Goal: Task Accomplishment & Management: Use online tool/utility

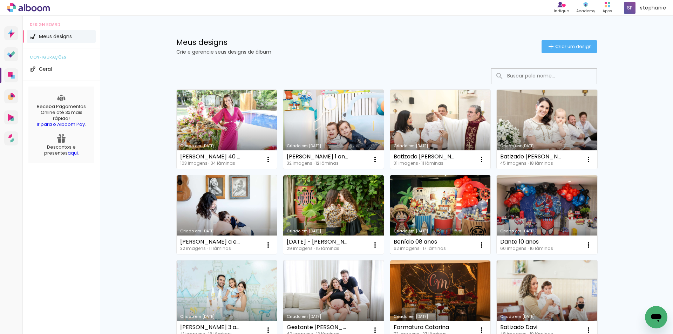
scroll to position [105, 0]
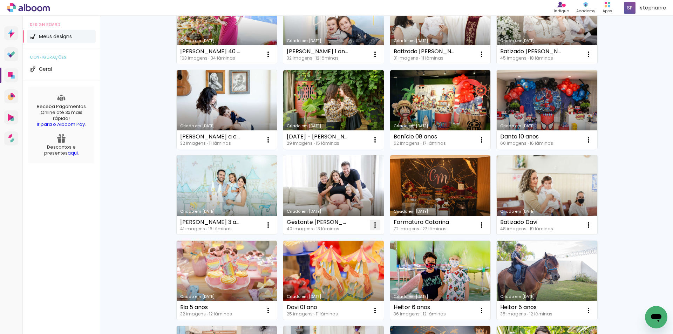
click at [374, 224] on iron-icon at bounding box center [375, 225] width 8 height 8
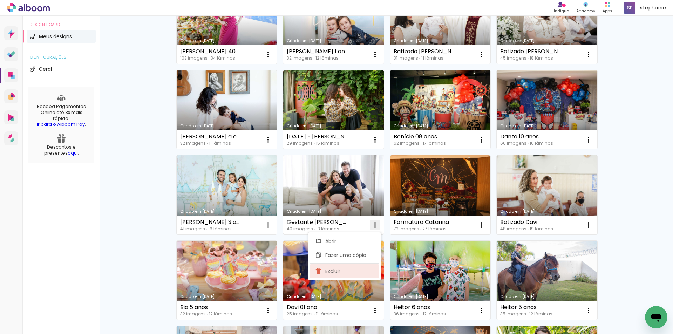
click at [341, 272] on paper-item "Excluir" at bounding box center [344, 271] width 69 height 14
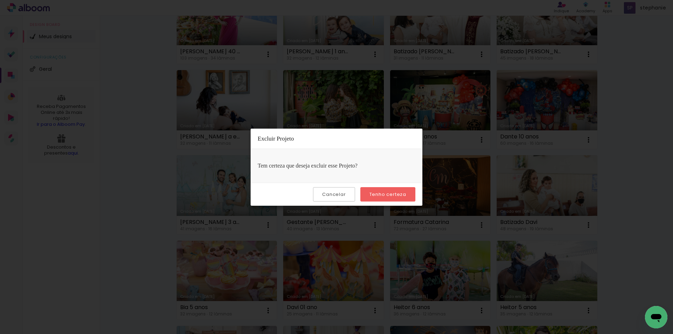
click at [0, 0] on slot "Tenho certeza" at bounding box center [0, 0] width 0 height 0
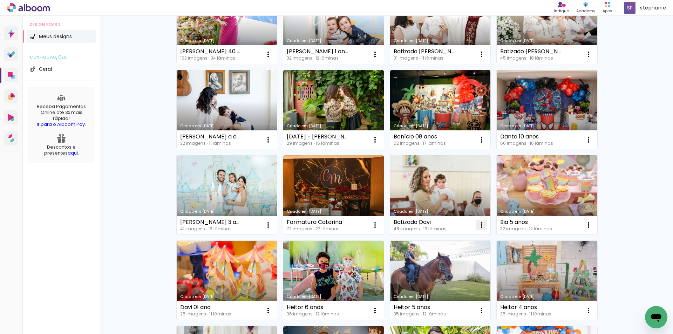
click at [480, 225] on iron-icon at bounding box center [482, 225] width 8 height 8
click at [448, 266] on paper-item "Excluir" at bounding box center [451, 271] width 69 height 14
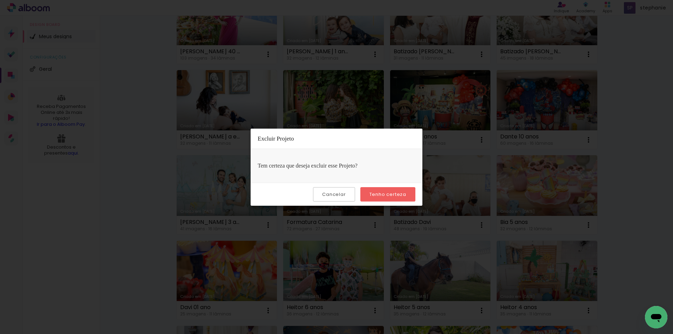
click at [383, 190] on paper-button "Tenho certeza" at bounding box center [387, 194] width 55 height 14
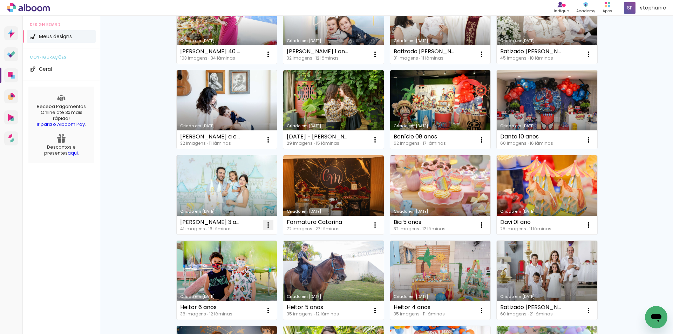
click at [265, 226] on iron-icon at bounding box center [268, 225] width 8 height 8
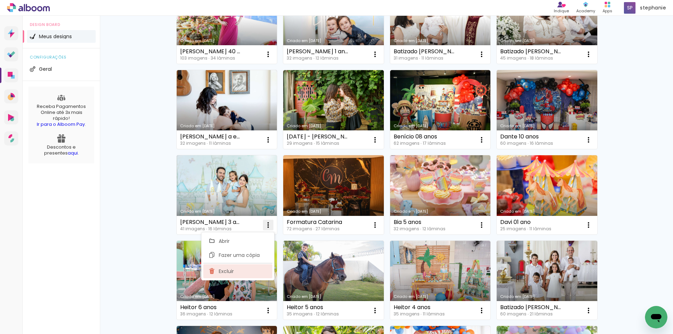
click at [237, 270] on paper-item "Excluir" at bounding box center [237, 271] width 69 height 14
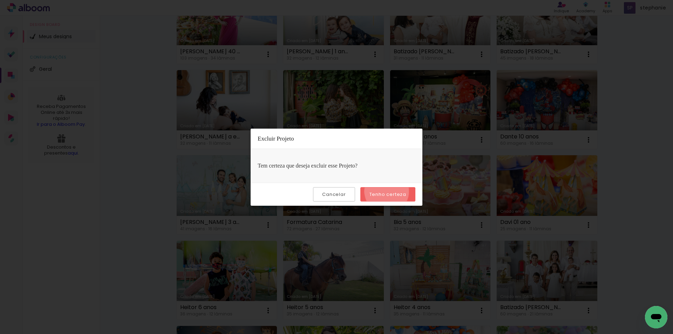
click at [0, 0] on slot "Tenho certeza" at bounding box center [0, 0] width 0 height 0
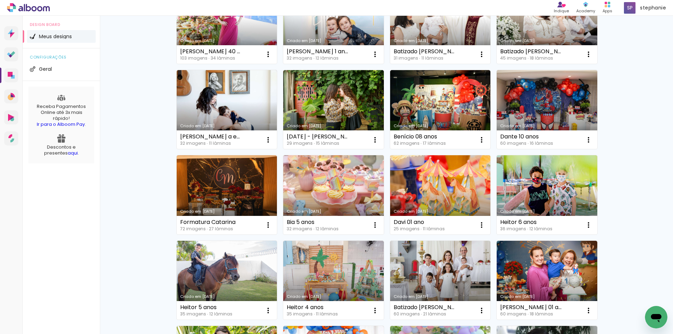
scroll to position [242, 0]
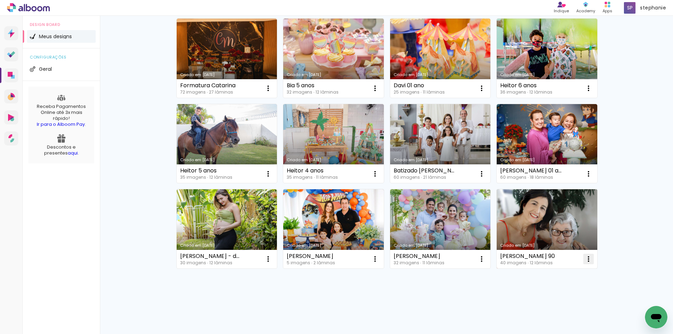
click at [585, 258] on iron-icon at bounding box center [589, 259] width 8 height 8
click at [548, 305] on span "Excluir" at bounding box center [546, 305] width 15 height 5
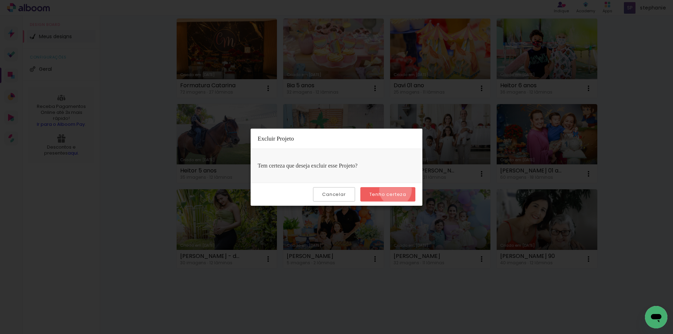
click at [397, 190] on paper-button "Tenho certeza" at bounding box center [387, 194] width 55 height 14
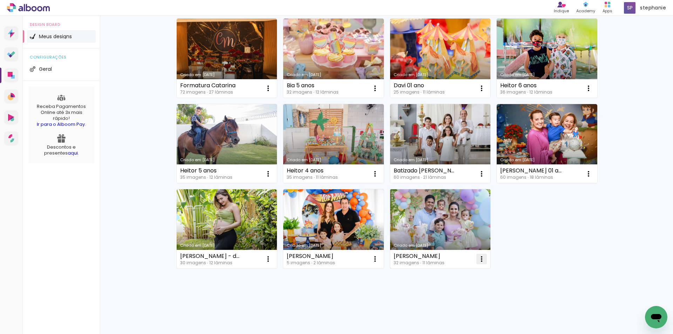
click at [480, 259] on iron-icon at bounding box center [482, 259] width 8 height 8
click at [447, 307] on paper-item "Excluir" at bounding box center [451, 305] width 69 height 14
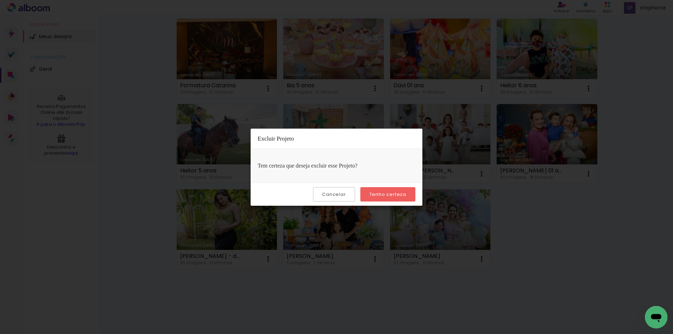
click at [383, 191] on paper-button "Tenho certeza" at bounding box center [387, 194] width 55 height 14
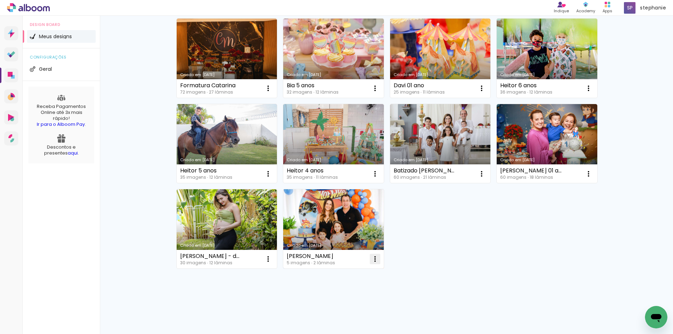
click at [375, 259] on iron-icon at bounding box center [375, 259] width 8 height 8
click at [345, 304] on paper-item "Excluir" at bounding box center [344, 305] width 69 height 14
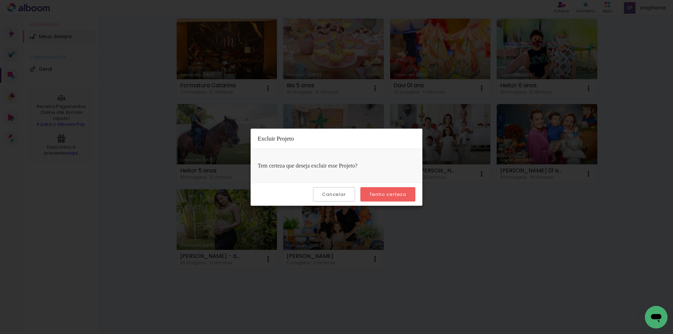
click at [0, 0] on slot "Tenho certeza" at bounding box center [0, 0] width 0 height 0
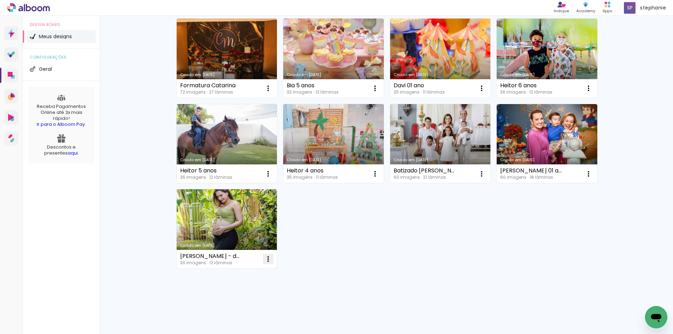
click at [265, 258] on iron-icon at bounding box center [268, 259] width 8 height 8
click at [230, 309] on paper-item "Excluir" at bounding box center [237, 305] width 69 height 14
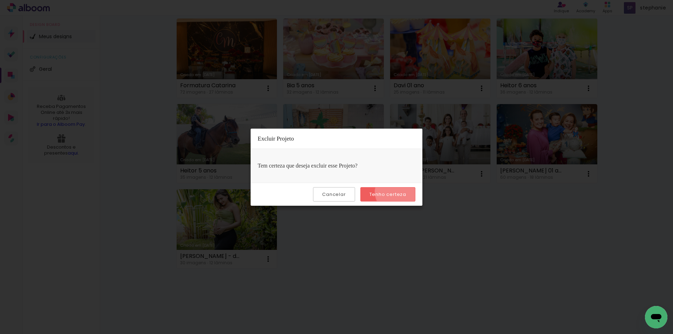
click at [0, 0] on slot "Tenho certeza" at bounding box center [0, 0] width 0 height 0
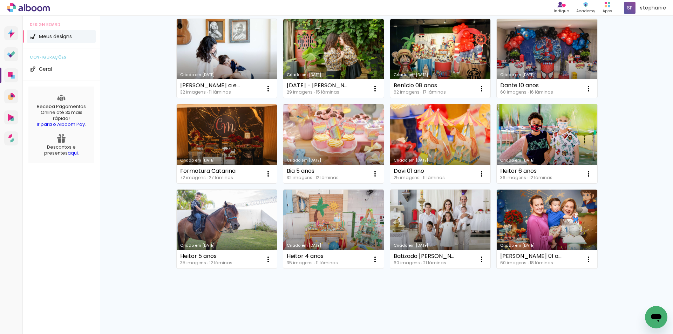
scroll to position [156, 0]
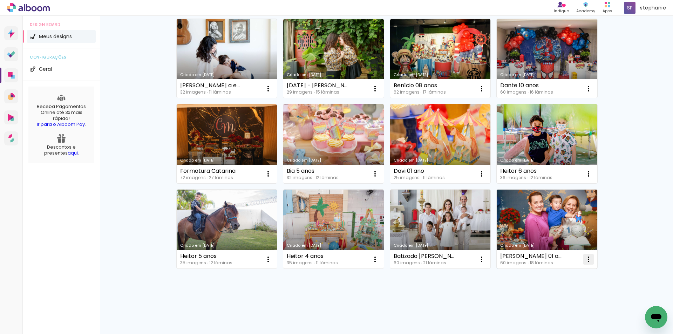
click at [586, 261] on iron-icon at bounding box center [589, 259] width 8 height 8
click at [555, 306] on paper-item "Excluir" at bounding box center [558, 306] width 69 height 14
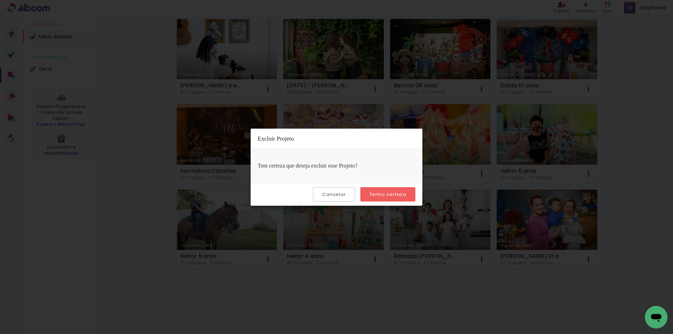
click at [0, 0] on slot "Tenho certeza" at bounding box center [0, 0] width 0 height 0
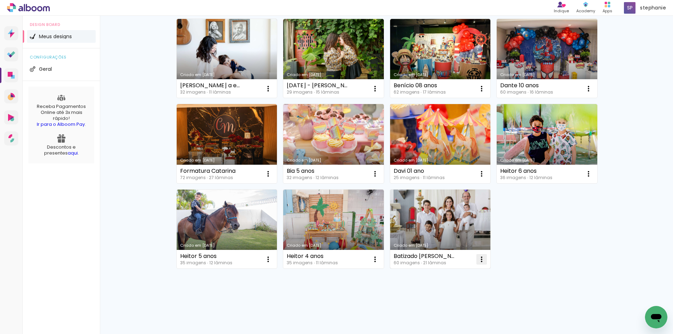
click at [479, 259] on iron-icon at bounding box center [482, 259] width 8 height 8
click at [450, 305] on paper-item "Excluir" at bounding box center [451, 306] width 69 height 14
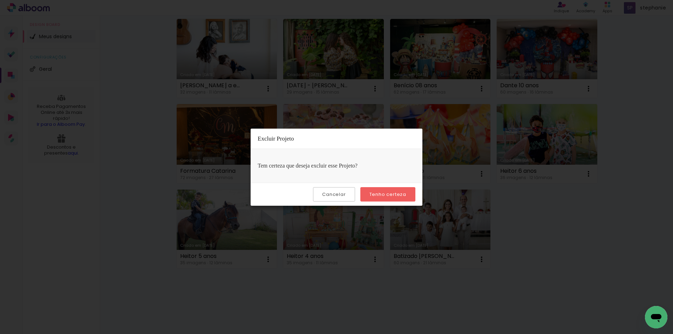
click at [0, 0] on slot "Tenho certeza" at bounding box center [0, 0] width 0 height 0
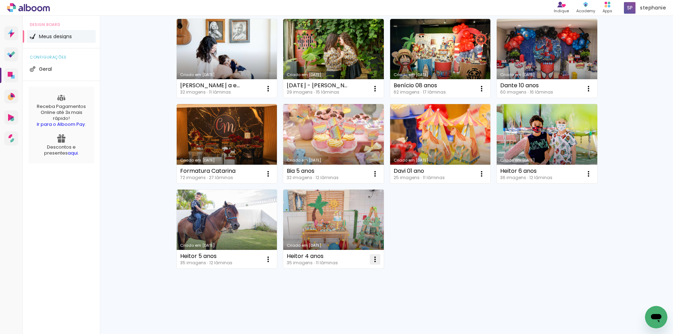
click at [374, 261] on iron-icon at bounding box center [375, 259] width 8 height 8
click at [341, 310] on paper-item "Excluir" at bounding box center [344, 306] width 69 height 14
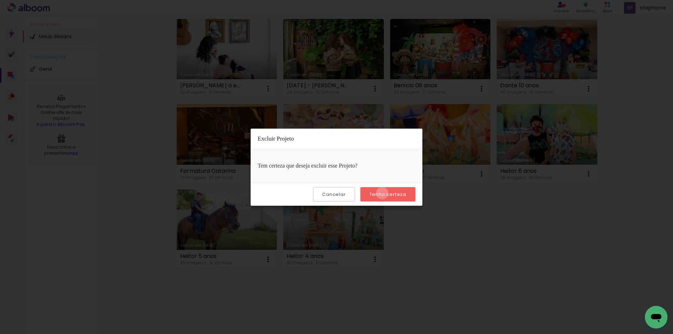
click at [0, 0] on slot "Tenho certeza" at bounding box center [0, 0] width 0 height 0
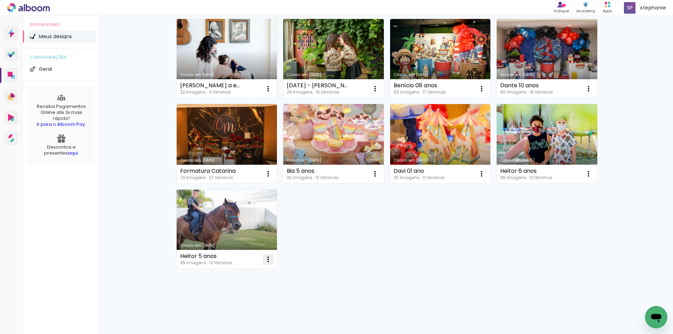
click at [265, 260] on iron-icon at bounding box center [268, 259] width 8 height 8
click at [242, 309] on paper-item "Excluir" at bounding box center [237, 306] width 69 height 14
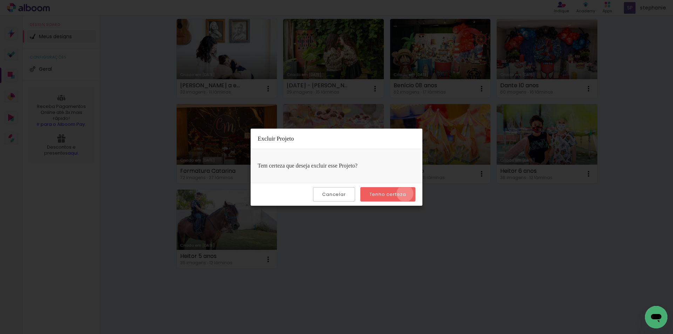
click at [0, 0] on slot "Tenho certeza" at bounding box center [0, 0] width 0 height 0
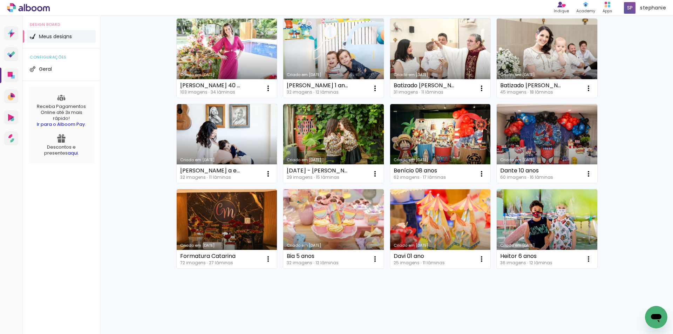
scroll to position [71, 0]
click at [265, 258] on iron-icon at bounding box center [268, 259] width 8 height 8
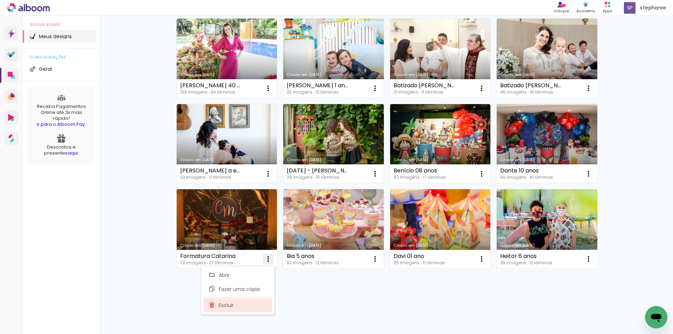
click at [240, 302] on paper-item "Excluir" at bounding box center [237, 305] width 69 height 14
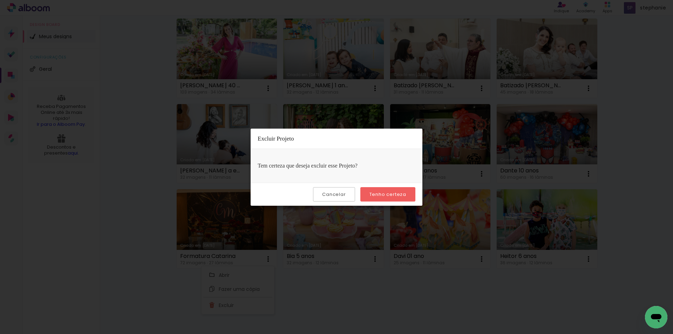
click at [0, 0] on slot "Tenho certeza" at bounding box center [0, 0] width 0 height 0
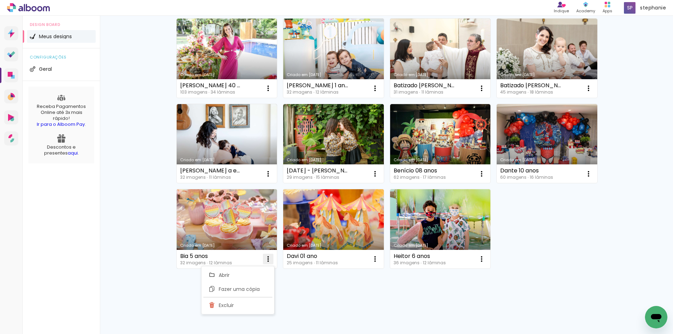
click at [269, 257] on iron-icon at bounding box center [268, 259] width 8 height 8
click at [248, 306] on paper-item "Excluir" at bounding box center [237, 305] width 69 height 14
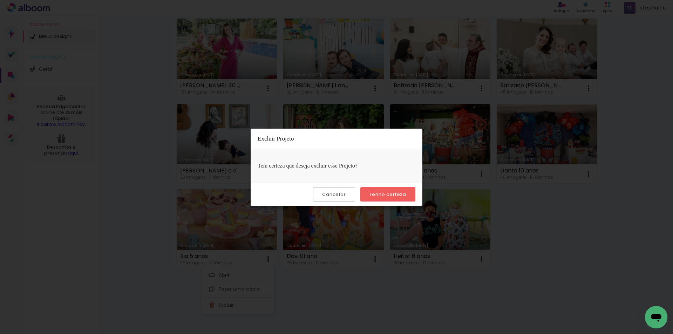
click at [0, 0] on slot "Tenho certeza" at bounding box center [0, 0] width 0 height 0
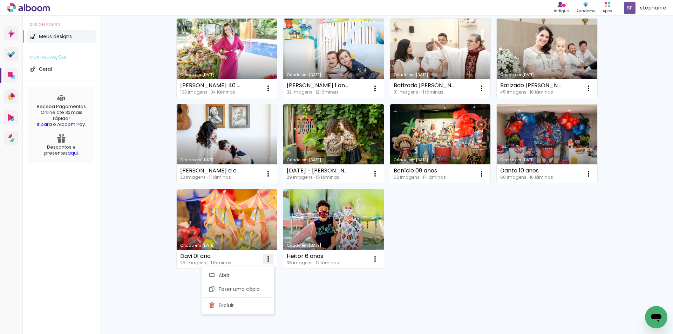
click at [264, 257] on iron-icon at bounding box center [268, 259] width 8 height 8
click at [255, 304] on paper-item "Excluir" at bounding box center [237, 305] width 69 height 14
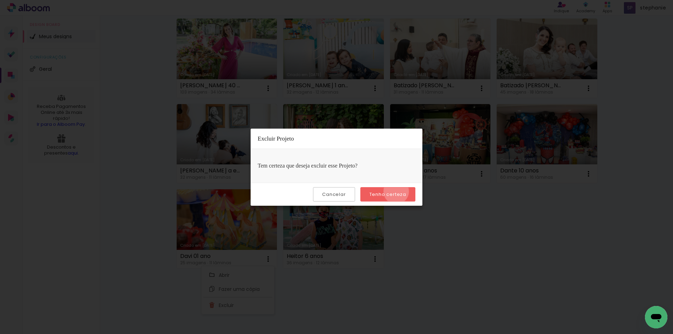
click at [0, 0] on slot "Tenho certeza" at bounding box center [0, 0] width 0 height 0
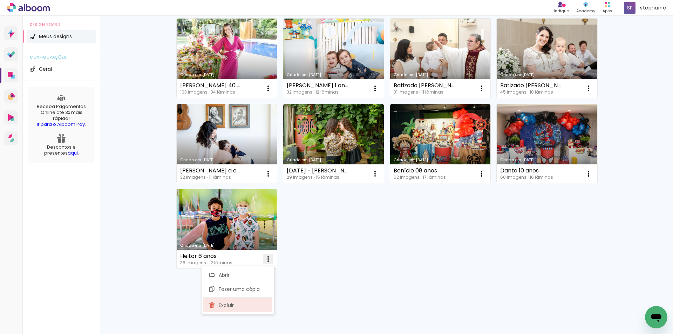
click at [227, 309] on paper-item "Excluir" at bounding box center [237, 305] width 69 height 14
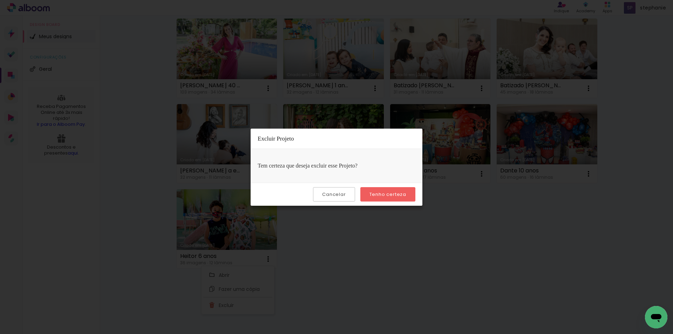
click at [0, 0] on slot "Tenho certeza" at bounding box center [0, 0] width 0 height 0
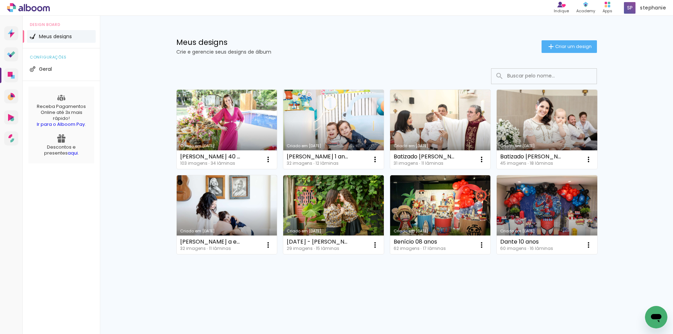
scroll to position [0, 0]
click at [586, 42] on paper-button "Criar um design" at bounding box center [569, 46] width 55 height 13
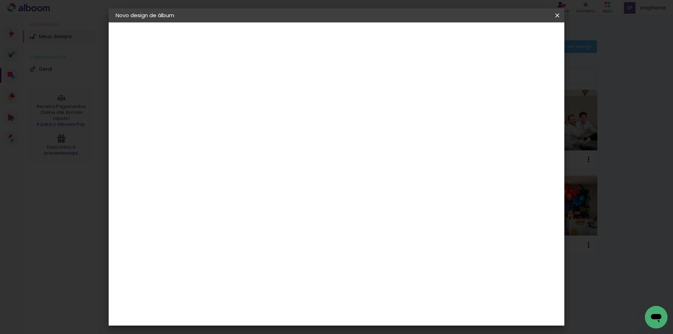
click at [230, 93] on input at bounding box center [230, 94] width 0 height 11
type input "Marina e Milena"
type paper-input "Marina e Milena"
click at [302, 39] on paper-button "Avançar" at bounding box center [285, 37] width 34 height 12
click at [362, 111] on paper-item "Tamanho Livre" at bounding box center [328, 106] width 67 height 15
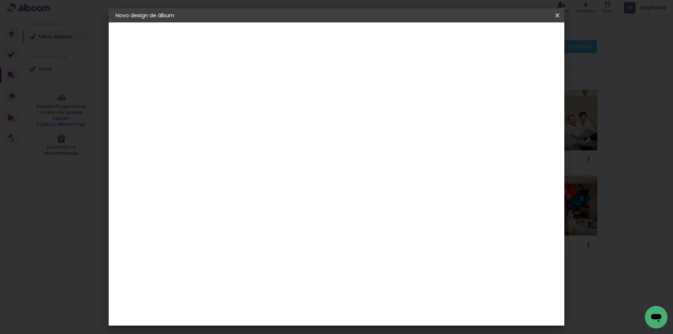
click at [0, 0] on slot "Tamanho Livre" at bounding box center [0, 0] width 0 height 0
click at [0, 0] on slot "Avançar" at bounding box center [0, 0] width 0 height 0
drag, startPoint x: 384, startPoint y: 292, endPoint x: 377, endPoint y: 292, distance: 6.7
click at [377, 292] on input "60" at bounding box center [375, 292] width 18 height 11
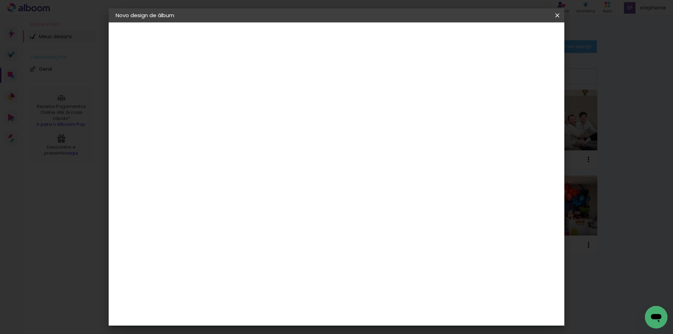
type input "61"
type paper-input "61"
drag, startPoint x: 216, startPoint y: 197, endPoint x: 193, endPoint y: 197, distance: 23.1
click at [193, 22] on quentale-album-spec "Iniciar design Iniciar design" at bounding box center [337, 22] width 456 height 0
drag, startPoint x: 217, startPoint y: 198, endPoint x: 207, endPoint y: 197, distance: 10.2
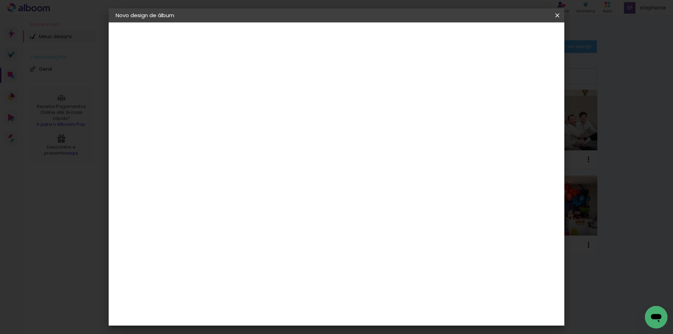
click at [207, 197] on input "30" at bounding box center [208, 198] width 18 height 11
type input "20,3"
type paper-input "20,3"
click at [514, 36] on span "Iniciar design" at bounding box center [498, 37] width 32 height 5
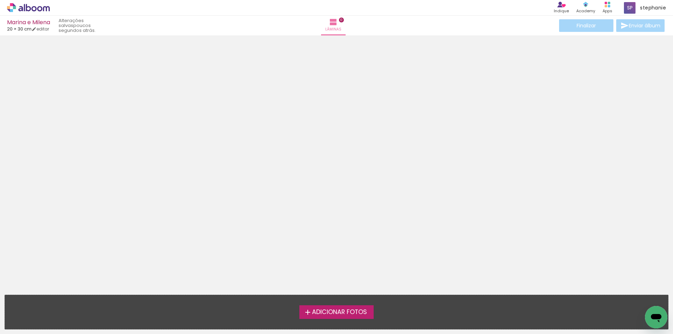
click at [359, 309] on span "Adicionar Fotos" at bounding box center [339, 312] width 55 height 6
click at [0, 0] on input "file" at bounding box center [0, 0] width 0 height 0
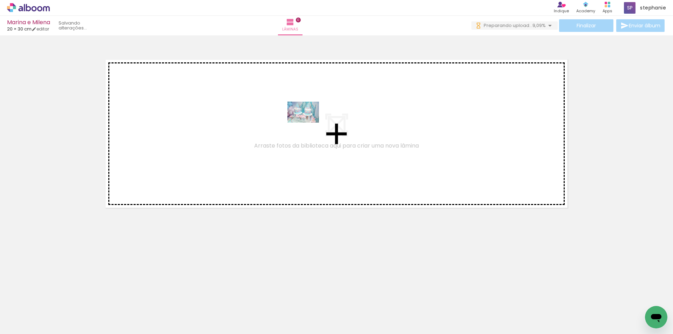
drag, startPoint x: 283, startPoint y: 310, endPoint x: 309, endPoint y: 123, distance: 188.7
click at [309, 123] on quentale-workspace at bounding box center [336, 167] width 673 height 334
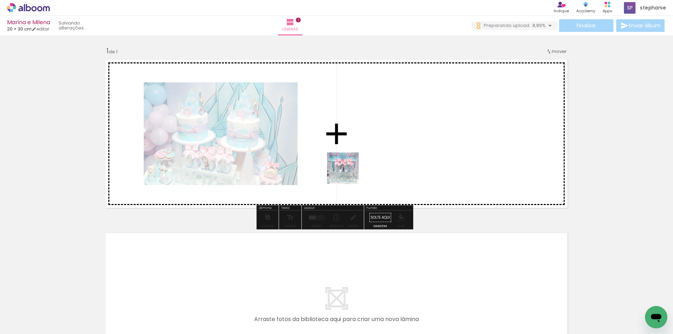
drag, startPoint x: 320, startPoint y: 310, endPoint x: 348, endPoint y: 174, distance: 139.6
click at [348, 174] on quentale-workspace at bounding box center [336, 167] width 673 height 334
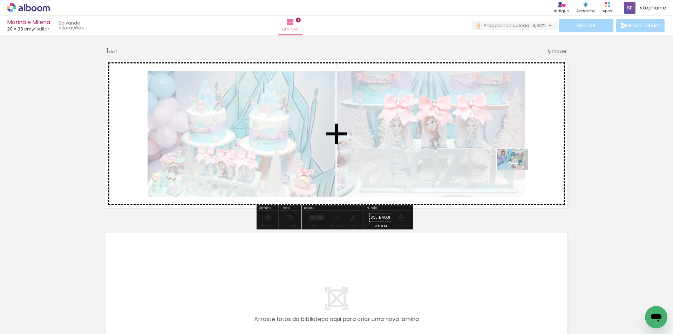
drag, startPoint x: 362, startPoint y: 290, endPoint x: 518, endPoint y: 169, distance: 197.3
click at [518, 169] on quentale-workspace at bounding box center [336, 167] width 673 height 334
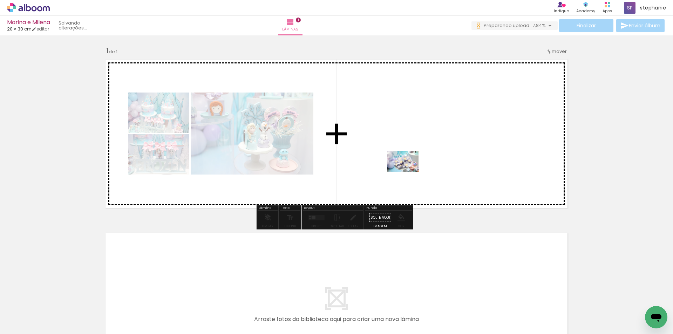
drag, startPoint x: 400, startPoint y: 257, endPoint x: 408, endPoint y: 171, distance: 86.3
click at [408, 171] on quentale-workspace at bounding box center [336, 167] width 673 height 334
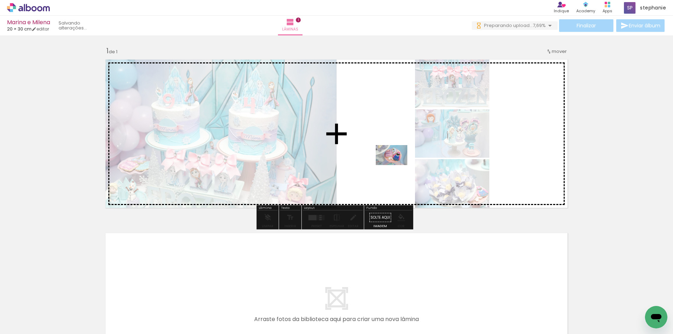
drag, startPoint x: 430, startPoint y: 266, endPoint x: 397, endPoint y: 166, distance: 104.8
click at [397, 166] on quentale-workspace at bounding box center [336, 167] width 673 height 334
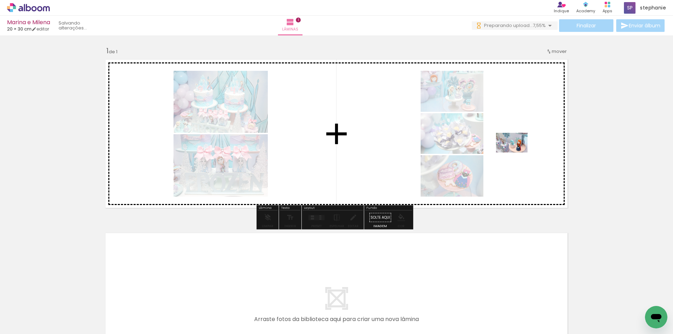
drag, startPoint x: 481, startPoint y: 304, endPoint x: 517, endPoint y: 154, distance: 154.0
click at [517, 154] on quentale-workspace at bounding box center [336, 167] width 673 height 334
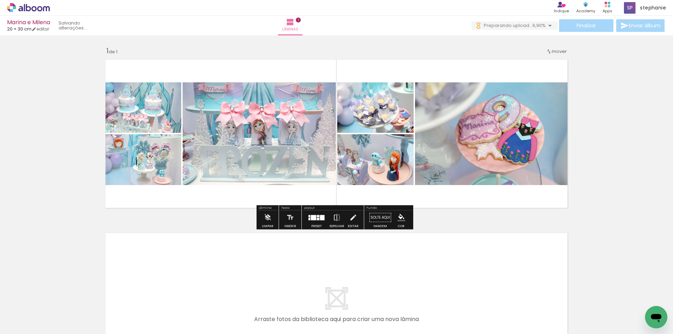
click at [314, 219] on div at bounding box center [313, 217] width 5 height 5
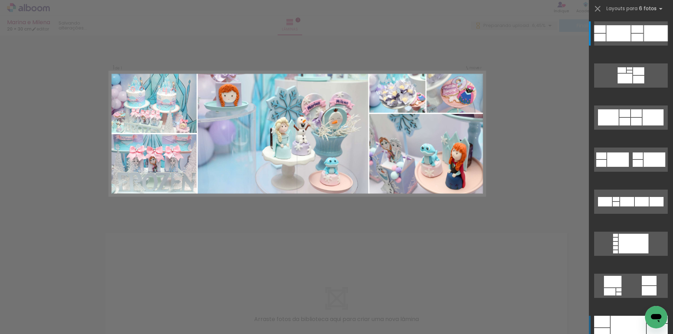
click at [634, 329] on div at bounding box center [628, 328] width 35 height 24
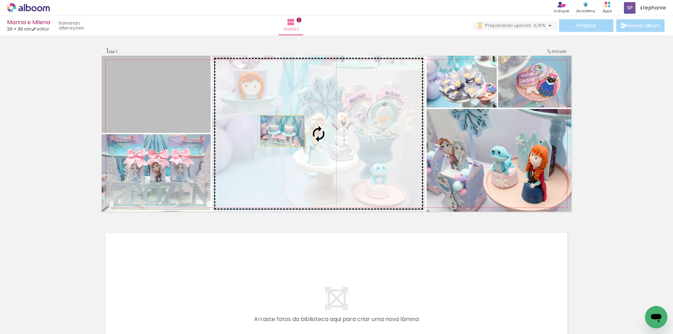
drag, startPoint x: 136, startPoint y: 96, endPoint x: 283, endPoint y: 135, distance: 152.2
click at [0, 0] on slot at bounding box center [0, 0] width 0 height 0
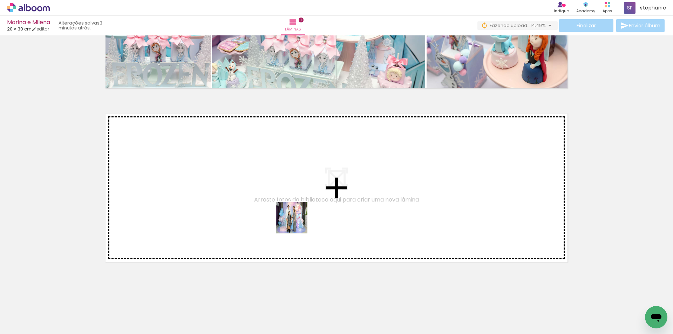
drag, startPoint x: 291, startPoint y: 248, endPoint x: 297, endPoint y: 220, distance: 29.2
click at [297, 220] on quentale-workspace at bounding box center [336, 167] width 673 height 334
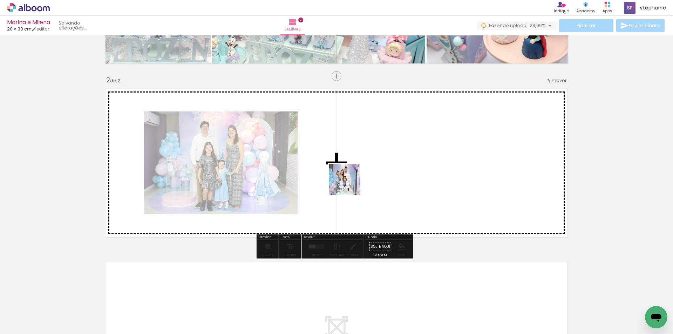
scroll to position [144, 0]
drag, startPoint x: 337, startPoint y: 213, endPoint x: 354, endPoint y: 174, distance: 42.5
click at [354, 174] on quentale-workspace at bounding box center [336, 167] width 673 height 334
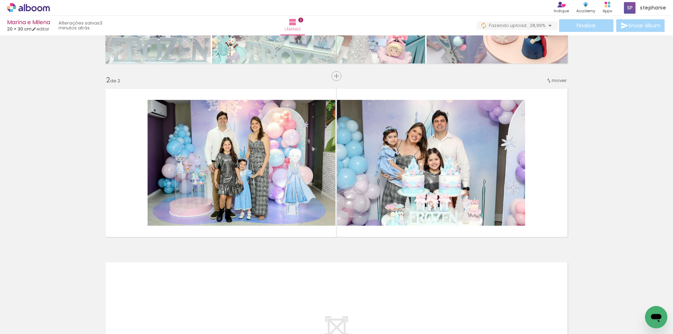
scroll to position [0, 1290]
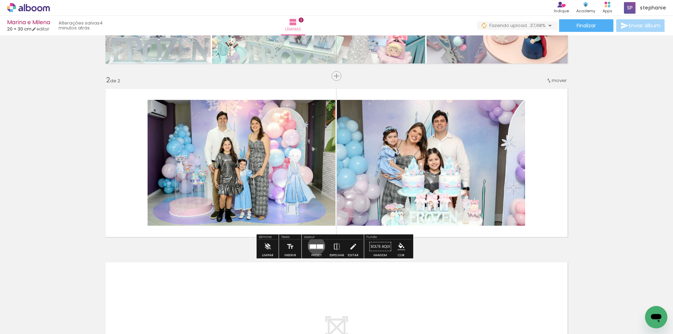
click at [315, 246] on quentale-layouter at bounding box center [317, 246] width 16 height 5
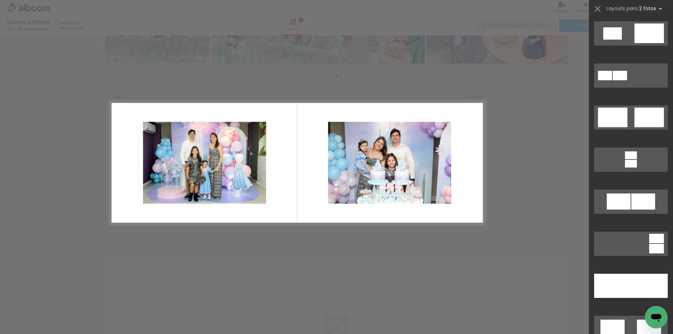
scroll to position [316, 0]
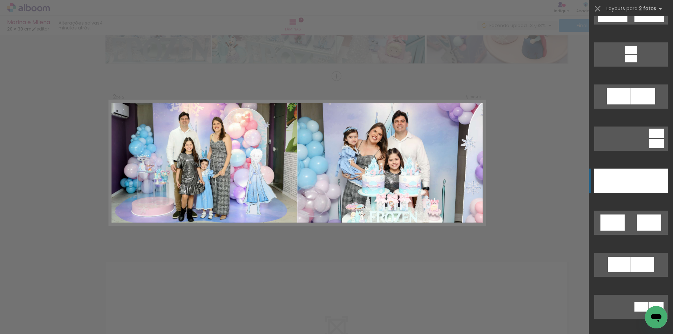
click at [631, 175] on div at bounding box center [649, 181] width 37 height 24
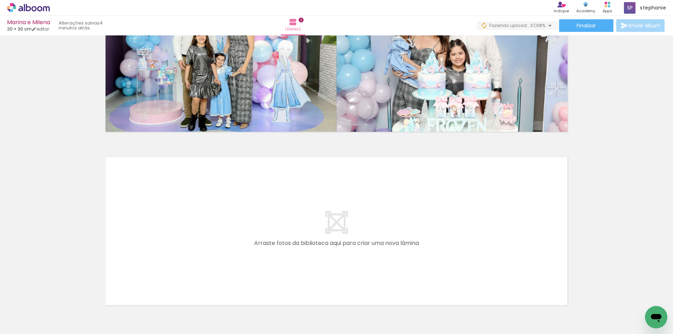
scroll to position [293, 0]
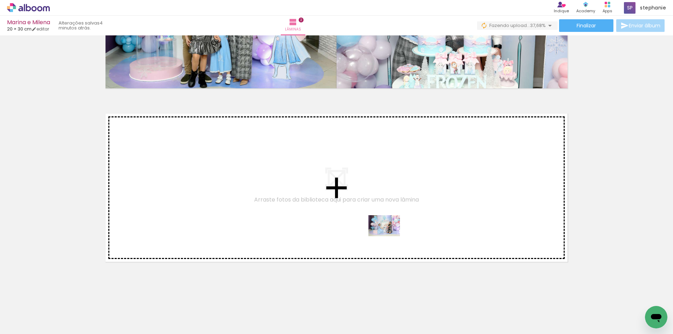
drag, startPoint x: 388, startPoint y: 313, endPoint x: 389, endPoint y: 235, distance: 78.6
click at [389, 235] on quentale-workspace at bounding box center [336, 167] width 673 height 334
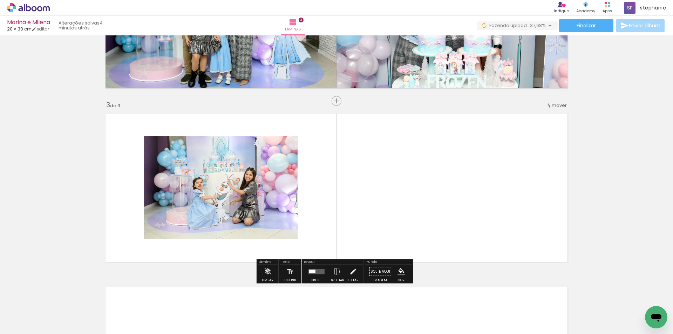
scroll to position [318, 0]
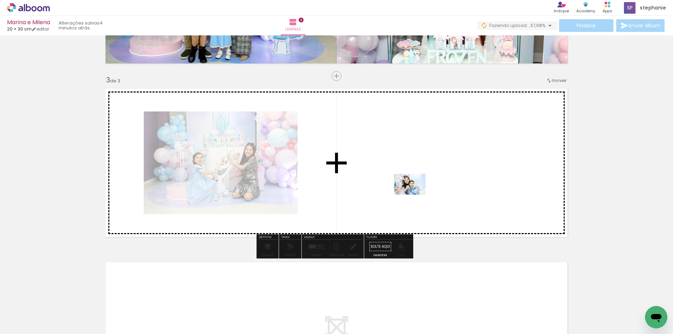
drag, startPoint x: 434, startPoint y: 311, endPoint x: 415, endPoint y: 195, distance: 118.0
click at [415, 195] on quentale-workspace at bounding box center [336, 167] width 673 height 334
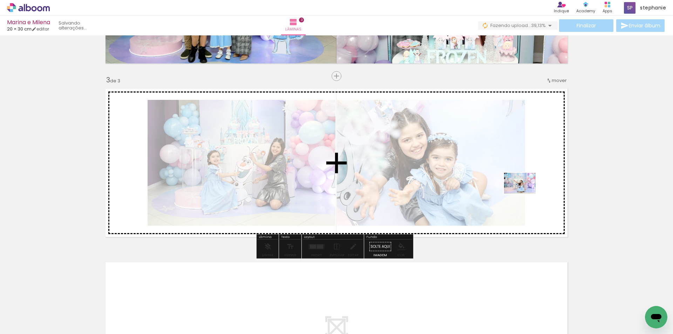
drag, startPoint x: 470, startPoint y: 296, endPoint x: 525, endPoint y: 193, distance: 117.3
click at [525, 193] on quentale-workspace at bounding box center [336, 167] width 673 height 334
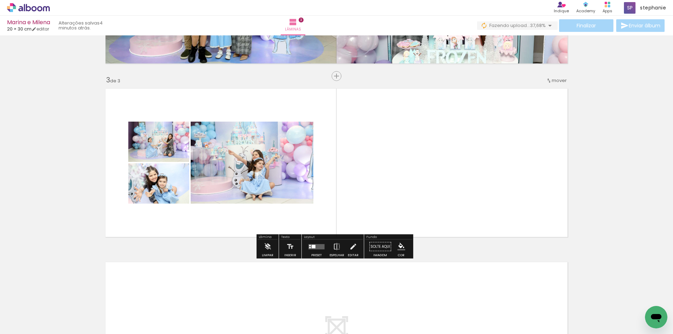
click at [320, 246] on quentale-layouter at bounding box center [317, 246] width 16 height 5
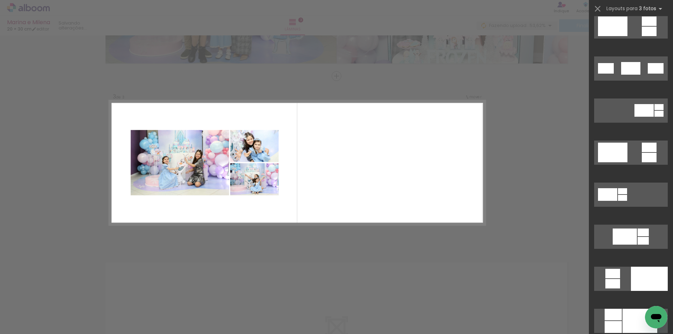
scroll to position [245, 0]
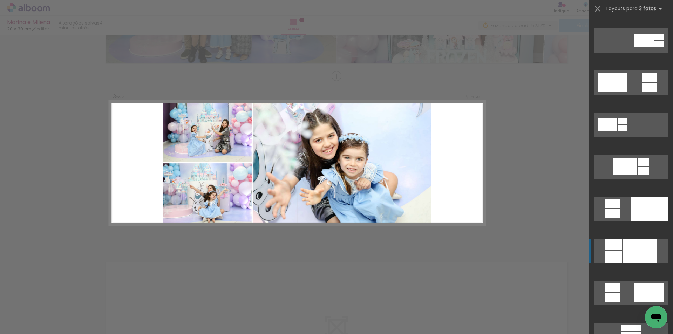
click at [629, 247] on div at bounding box center [640, 251] width 35 height 24
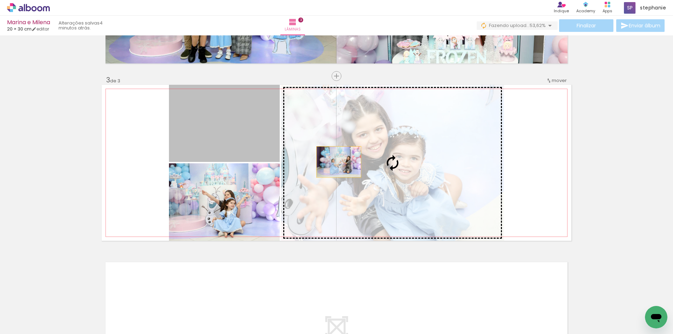
drag, startPoint x: 241, startPoint y: 134, endPoint x: 336, endPoint y: 162, distance: 99.3
click at [0, 0] on slot at bounding box center [0, 0] width 0 height 0
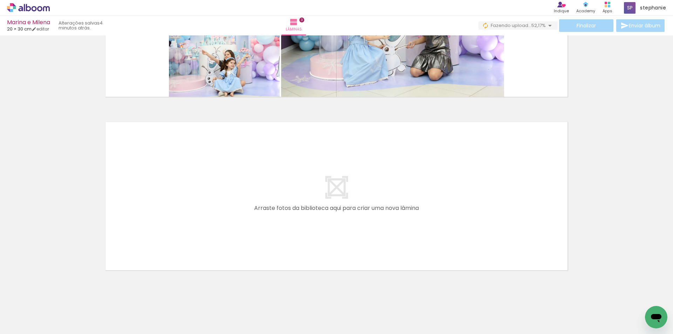
scroll to position [0, 0]
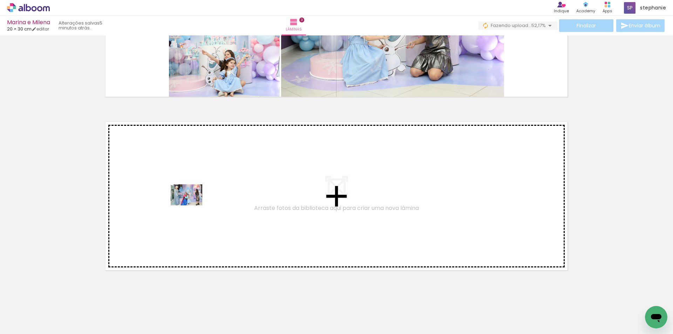
drag, startPoint x: 153, startPoint y: 311, endPoint x: 192, endPoint y: 205, distance: 112.8
click at [192, 205] on quentale-workspace at bounding box center [336, 167] width 673 height 334
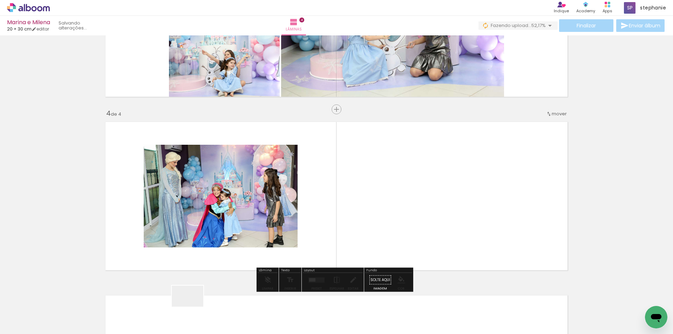
scroll to position [492, 0]
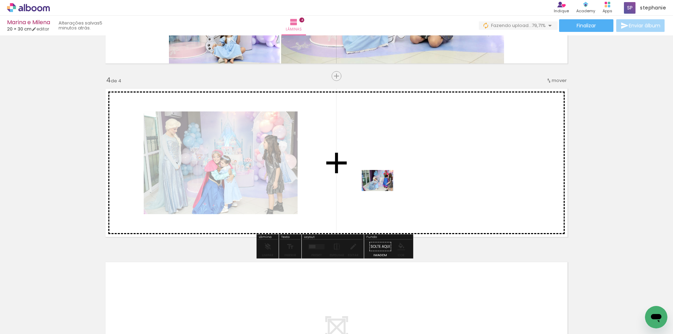
drag, startPoint x: 190, startPoint y: 308, endPoint x: 385, endPoint y: 188, distance: 229.4
click at [385, 188] on quentale-workspace at bounding box center [336, 167] width 673 height 334
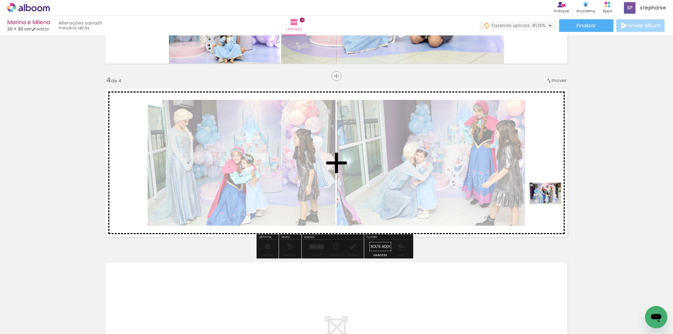
drag, startPoint x: 228, startPoint y: 313, endPoint x: 551, endPoint y: 203, distance: 341.2
click at [551, 203] on quentale-workspace at bounding box center [336, 167] width 673 height 334
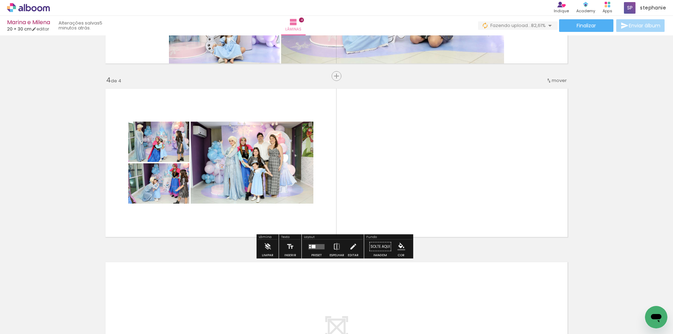
click at [312, 248] on div at bounding box center [314, 247] width 4 height 4
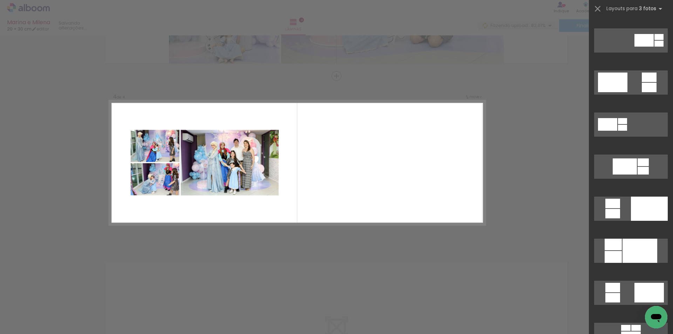
scroll to position [0, 0]
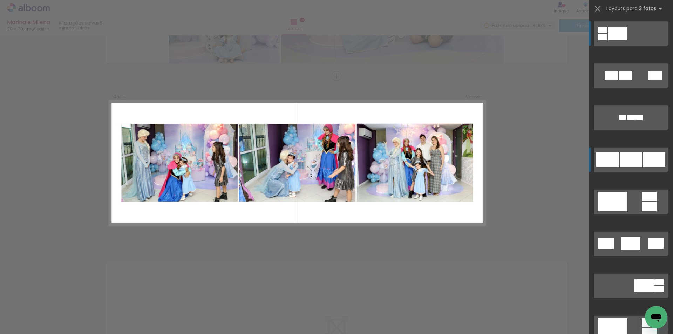
click at [631, 159] on div at bounding box center [631, 159] width 22 height 15
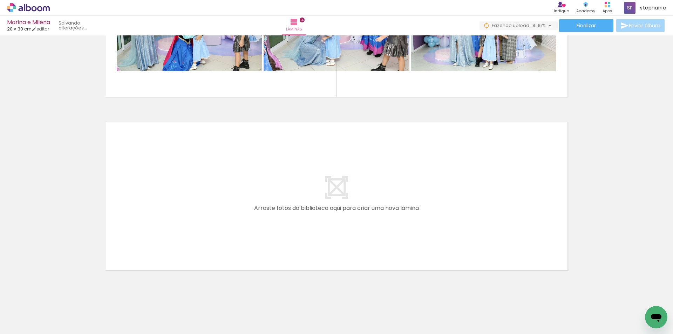
scroll to position [640, 0]
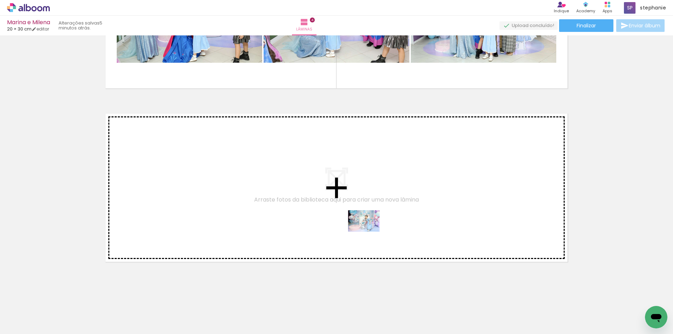
drag, startPoint x: 349, startPoint y: 310, endPoint x: 369, endPoint y: 231, distance: 81.8
click at [369, 231] on quentale-workspace at bounding box center [336, 167] width 673 height 334
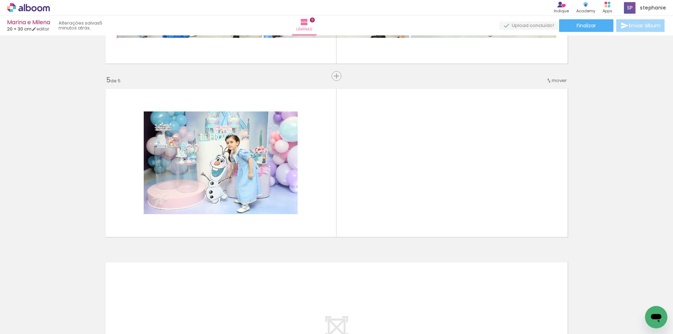
scroll to position [665, 0]
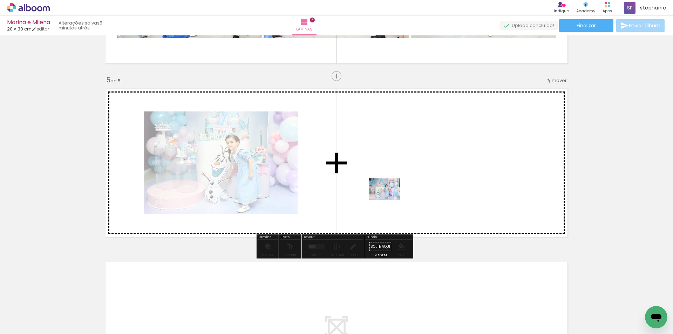
drag, startPoint x: 391, startPoint y: 296, endPoint x: 390, endPoint y: 200, distance: 96.1
click at [390, 200] on quentale-workspace at bounding box center [336, 167] width 673 height 334
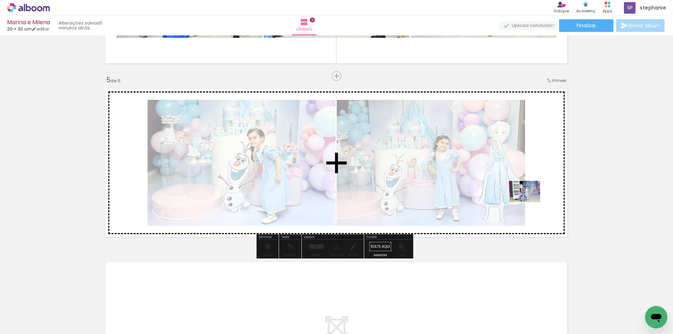
drag, startPoint x: 467, startPoint y: 247, endPoint x: 531, endPoint y: 200, distance: 79.7
click at [531, 200] on quentale-workspace at bounding box center [336, 167] width 673 height 334
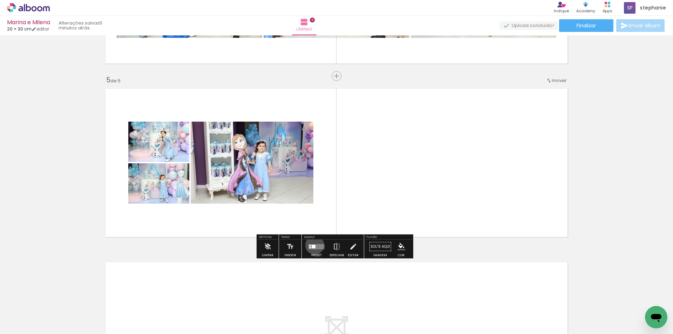
click at [313, 245] on div at bounding box center [314, 247] width 4 height 4
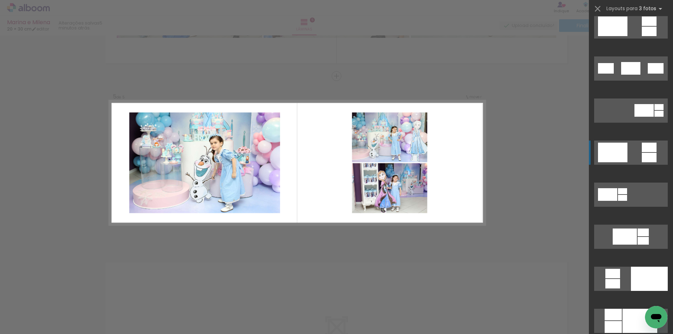
scroll to position [210, 0]
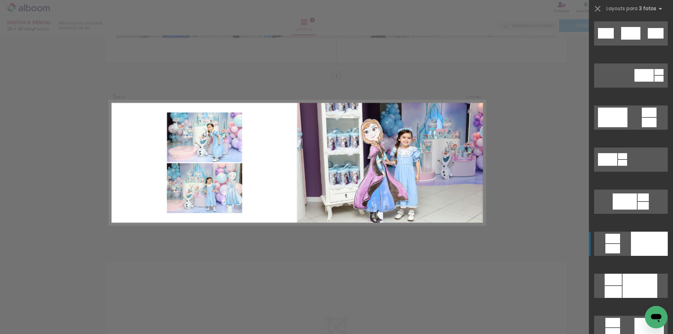
click at [617, 244] on div at bounding box center [613, 248] width 15 height 9
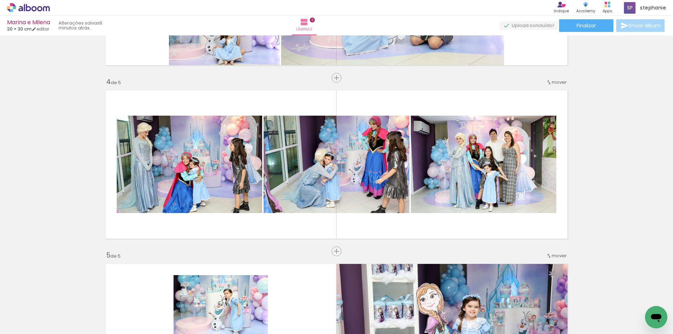
scroll to position [665, 0]
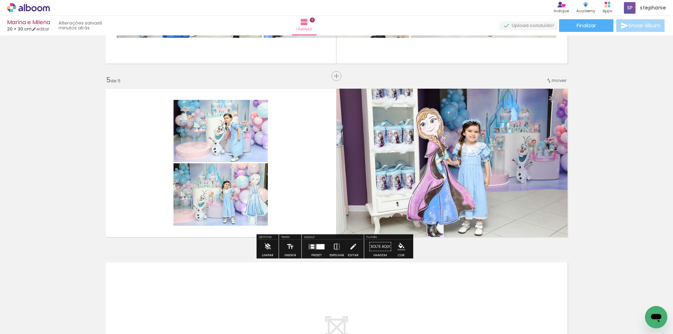
click at [315, 248] on quentale-layouter at bounding box center [317, 246] width 16 height 5
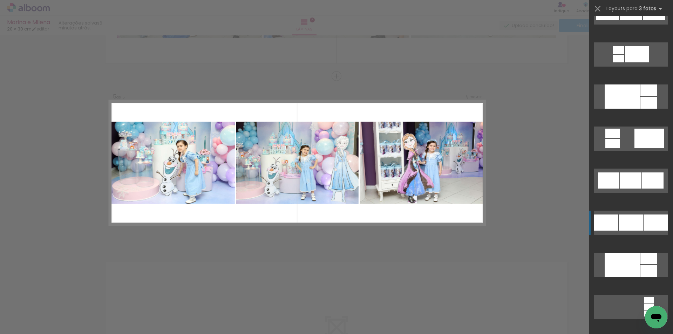
scroll to position [771, 0]
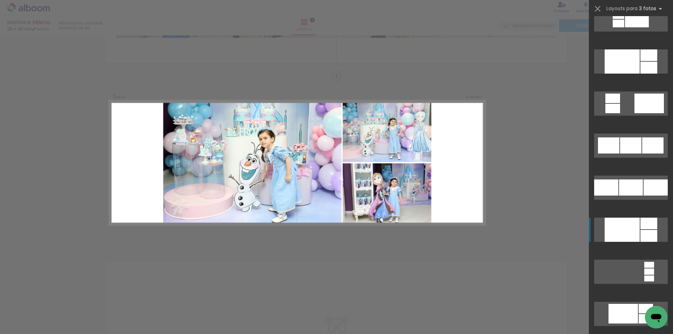
click at [641, 226] on div at bounding box center [649, 224] width 17 height 12
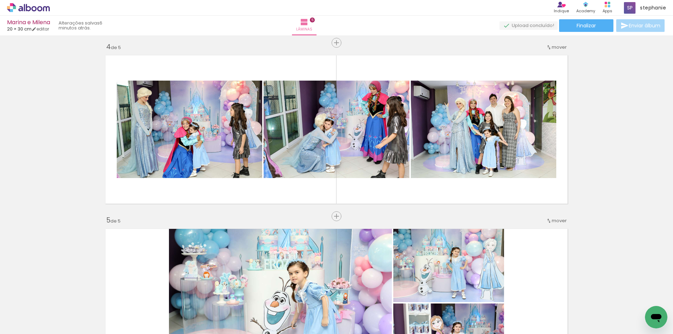
scroll to position [700, 0]
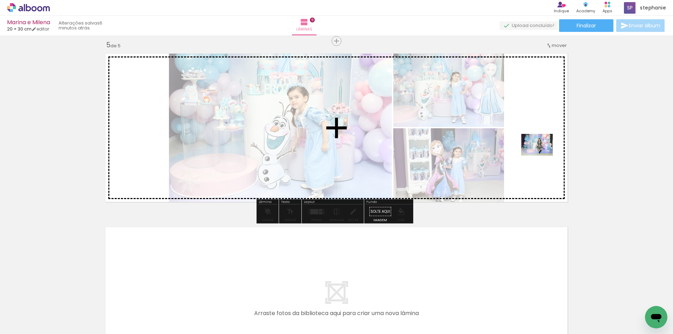
drag, startPoint x: 510, startPoint y: 314, endPoint x: 542, endPoint y: 155, distance: 162.2
click at [542, 155] on quentale-workspace at bounding box center [336, 167] width 673 height 334
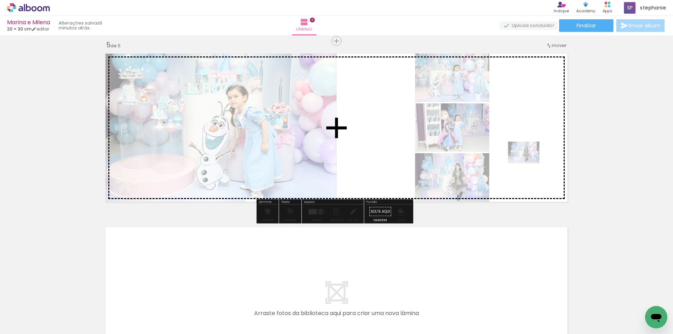
drag, startPoint x: 504, startPoint y: 312, endPoint x: 529, endPoint y: 163, distance: 151.2
click at [529, 163] on quentale-workspace at bounding box center [336, 167] width 673 height 334
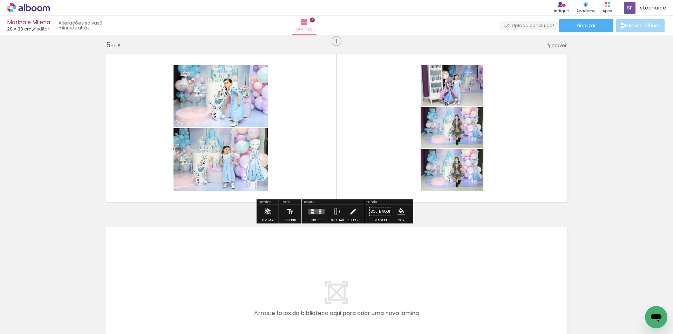
click at [319, 209] on div at bounding box center [320, 209] width 2 height 1
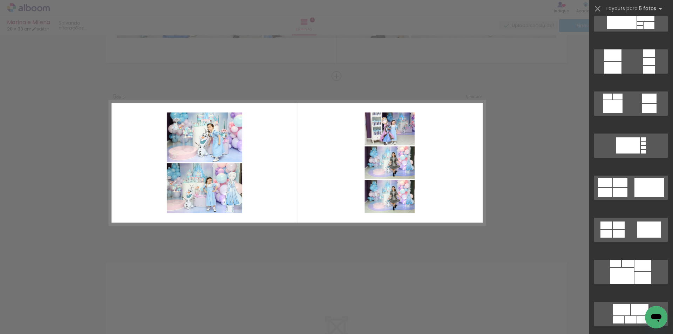
scroll to position [631, 0]
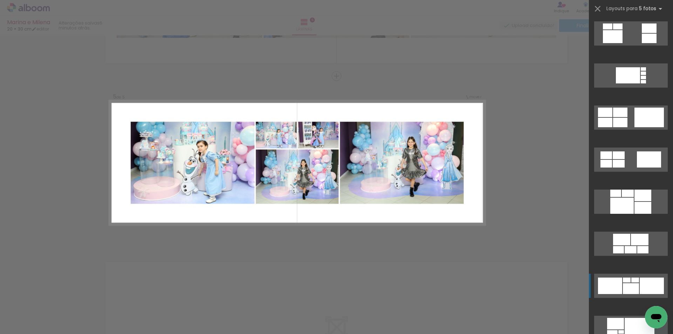
click at [629, 288] on div at bounding box center [631, 288] width 16 height 11
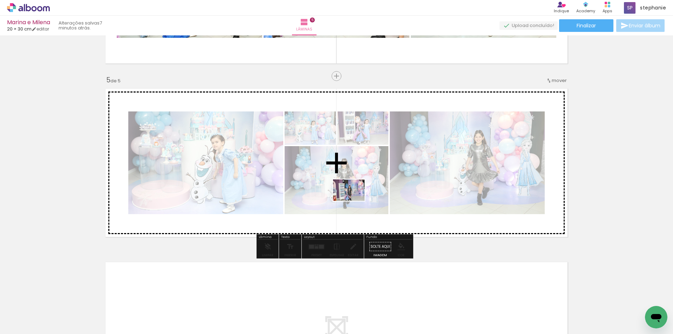
drag, startPoint x: 548, startPoint y: 315, endPoint x: 354, endPoint y: 201, distance: 224.8
click at [354, 201] on quentale-workspace at bounding box center [336, 167] width 673 height 334
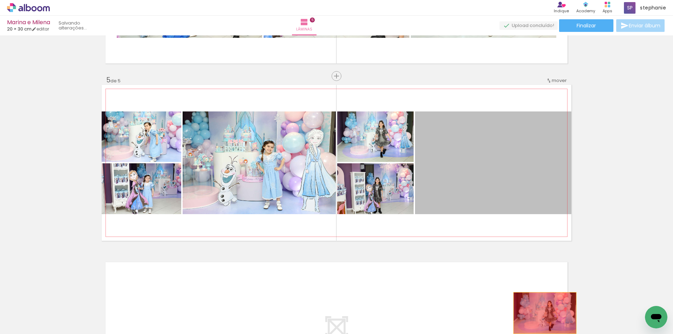
drag, startPoint x: 486, startPoint y: 177, endPoint x: 542, endPoint y: 313, distance: 147.6
click at [542, 313] on quentale-workspace at bounding box center [336, 167] width 673 height 334
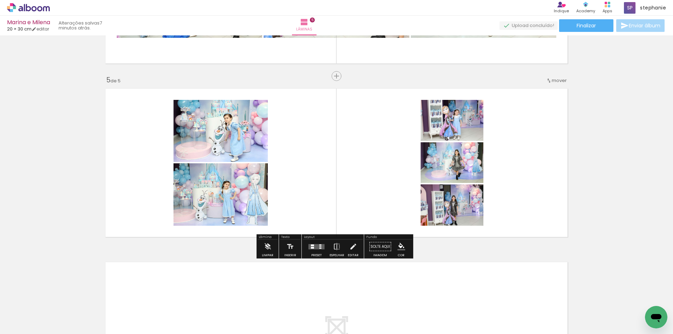
click at [319, 245] on div at bounding box center [320, 244] width 2 height 1
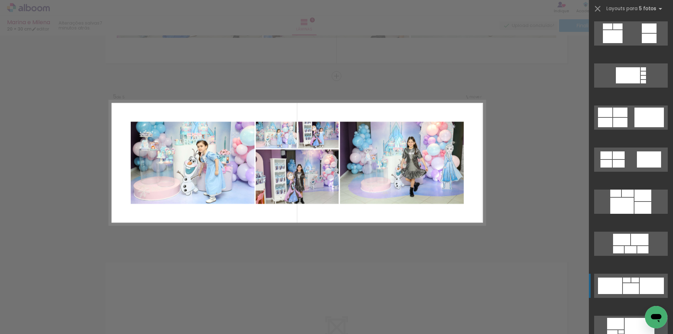
click at [632, 286] on div at bounding box center [631, 288] width 16 height 11
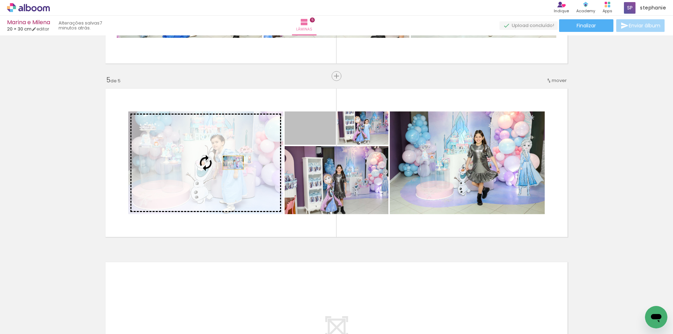
drag, startPoint x: 320, startPoint y: 133, endPoint x: 231, endPoint y: 163, distance: 93.9
click at [0, 0] on slot at bounding box center [0, 0] width 0 height 0
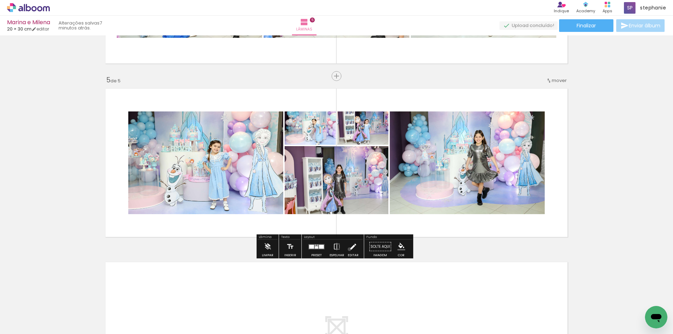
click at [349, 249] on iron-icon at bounding box center [353, 247] width 8 height 14
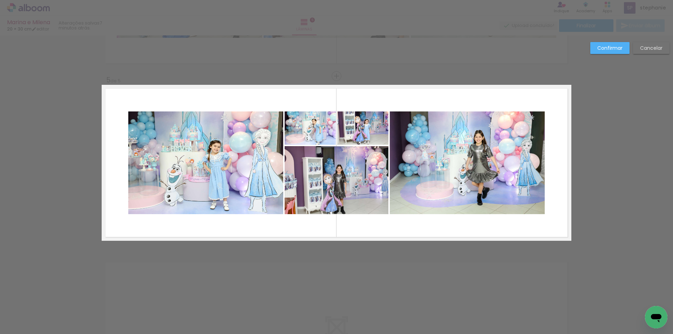
click at [164, 181] on quentale-photo at bounding box center [205, 163] width 155 height 103
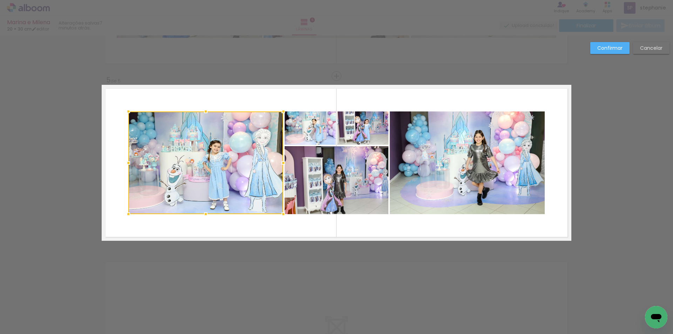
click at [316, 175] on quentale-photo at bounding box center [337, 180] width 104 height 68
click at [308, 130] on div at bounding box center [258, 163] width 260 height 103
click at [364, 124] on div at bounding box center [258, 163] width 260 height 103
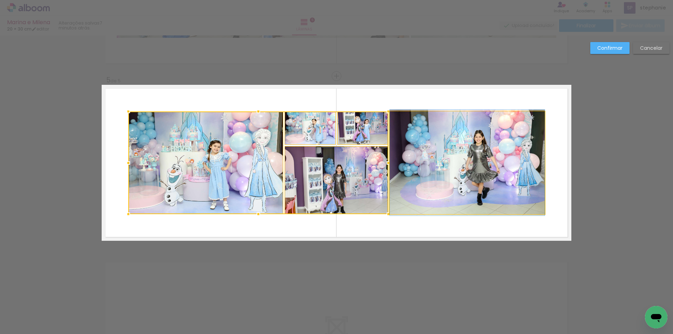
click at [471, 148] on quentale-photo at bounding box center [467, 163] width 155 height 103
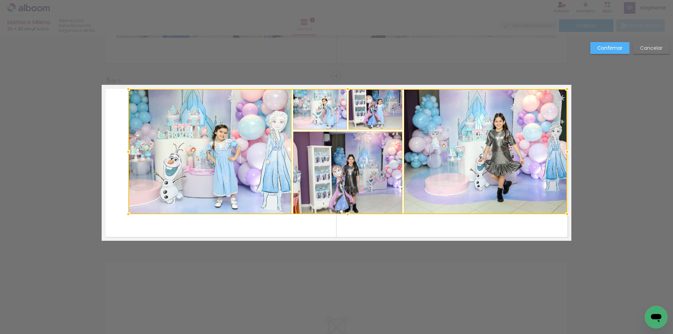
drag, startPoint x: 541, startPoint y: 112, endPoint x: 563, endPoint y: 89, distance: 31.7
click at [563, 89] on div at bounding box center [567, 89] width 14 height 14
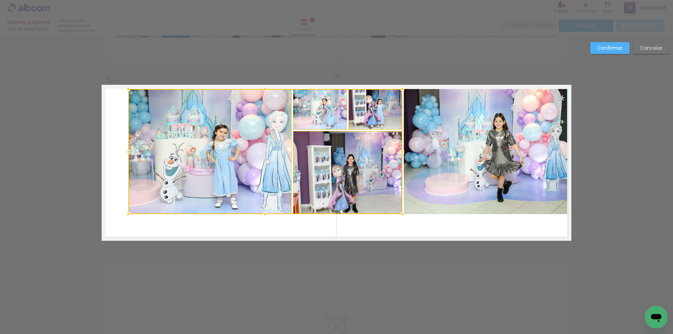
click at [449, 178] on quentale-photo at bounding box center [485, 151] width 163 height 125
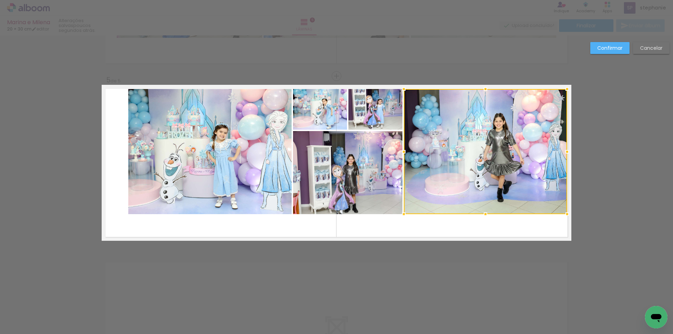
click at [371, 191] on quentale-photo at bounding box center [347, 172] width 109 height 83
click at [320, 115] on div at bounding box center [430, 151] width 274 height 125
click at [357, 108] on div at bounding box center [430, 151] width 274 height 125
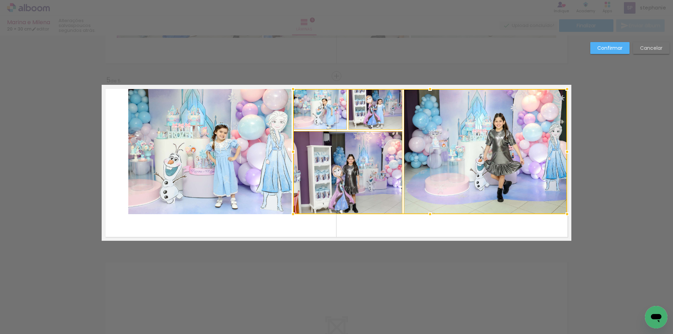
click at [260, 141] on quentale-photo at bounding box center [209, 151] width 163 height 125
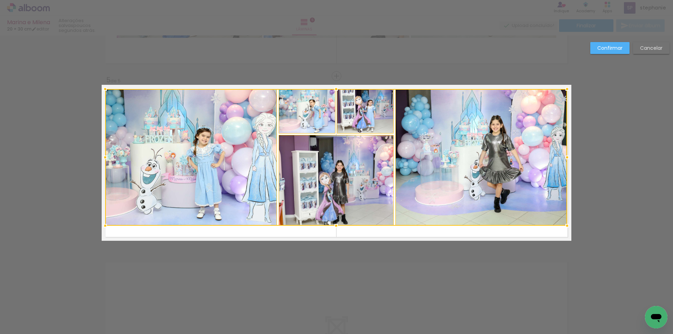
drag, startPoint x: 128, startPoint y: 215, endPoint x: 105, endPoint y: 227, distance: 25.9
click at [105, 227] on div at bounding box center [105, 226] width 14 height 14
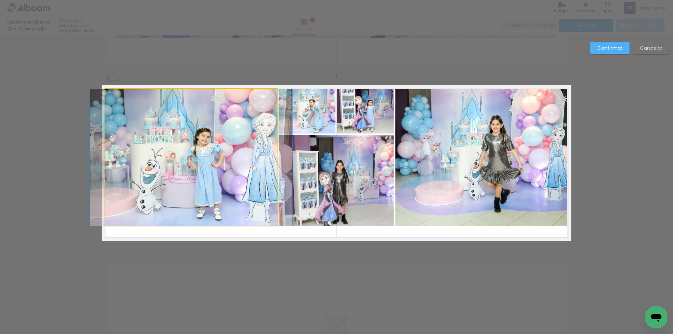
click at [200, 143] on quentale-photo at bounding box center [191, 157] width 172 height 137
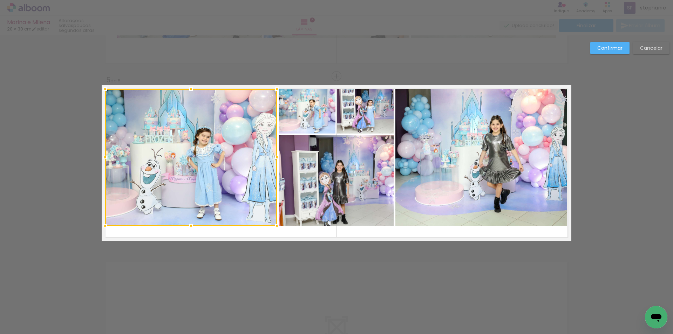
click at [325, 177] on quentale-photo at bounding box center [336, 180] width 115 height 91
click at [299, 112] on div at bounding box center [249, 157] width 289 height 137
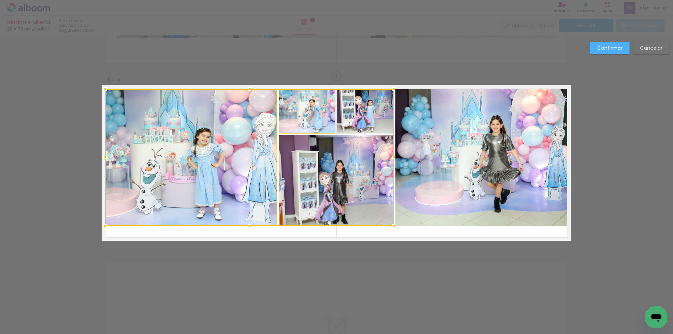
click at [350, 106] on div at bounding box center [249, 157] width 289 height 137
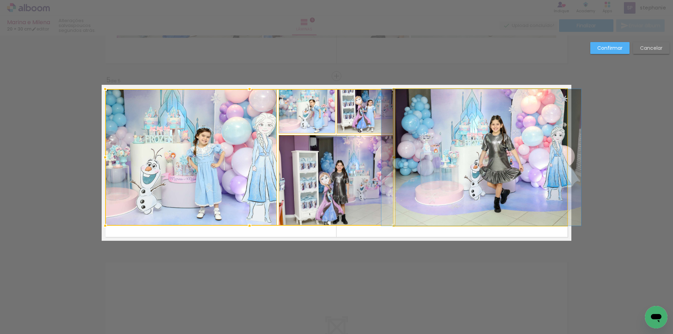
click at [438, 144] on quentale-photo at bounding box center [482, 157] width 172 height 137
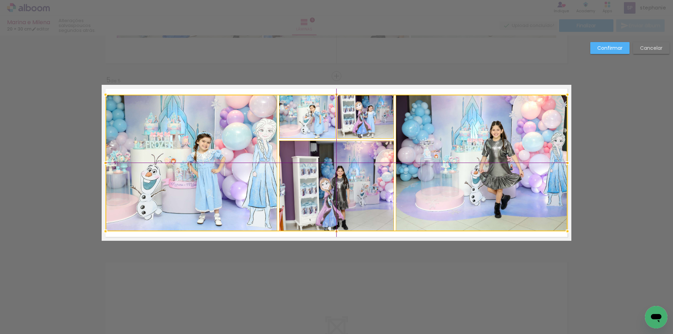
click at [437, 135] on div at bounding box center [337, 163] width 462 height 137
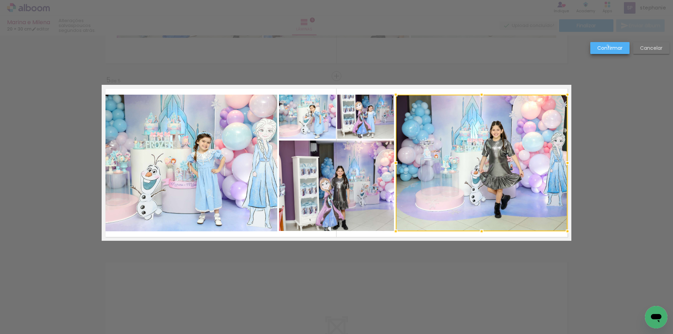
click at [0, 0] on slot "Confirmar" at bounding box center [0, 0] width 0 height 0
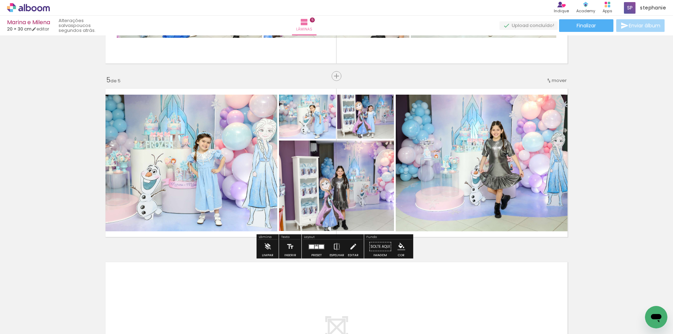
click at [524, 137] on quentale-photo at bounding box center [482, 163] width 172 height 137
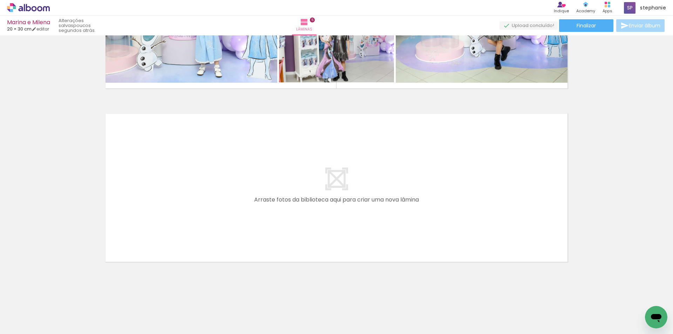
scroll to position [0, 876]
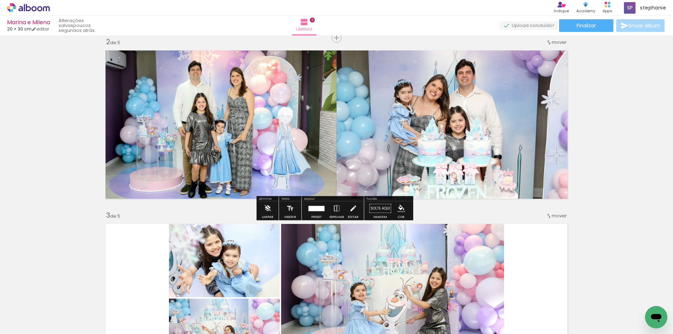
scroll to position [288, 0]
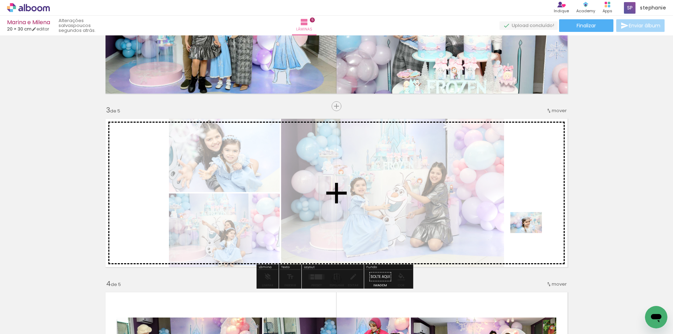
drag, startPoint x: 476, startPoint y: 315, endPoint x: 532, endPoint y: 233, distance: 99.2
click at [532, 233] on quentale-workspace at bounding box center [336, 167] width 673 height 334
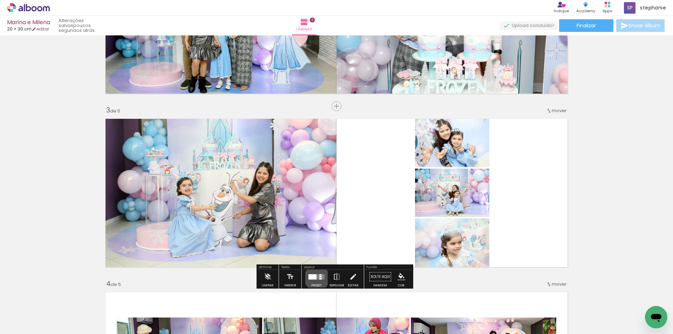
click at [315, 278] on quentale-layouter at bounding box center [317, 276] width 16 height 5
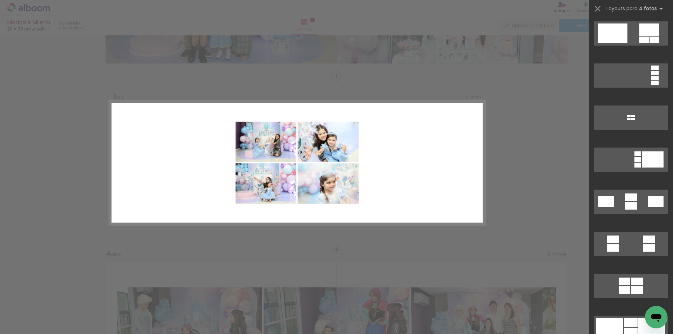
scroll to position [736, 0]
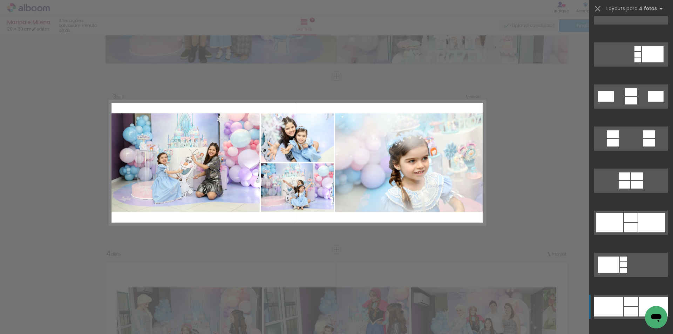
click at [630, 297] on quentale-layouter at bounding box center [631, 307] width 74 height 24
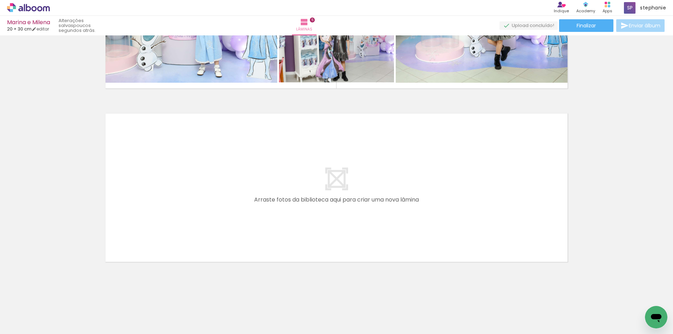
scroll to position [0, 0]
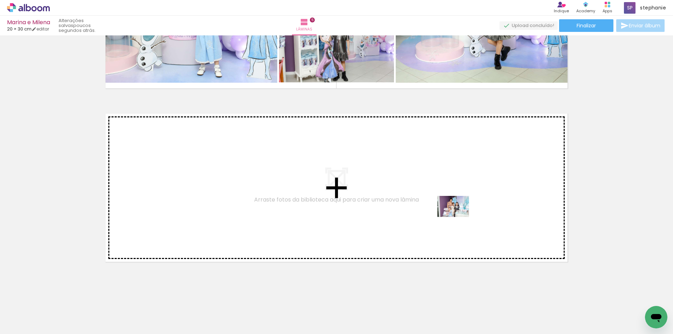
drag, startPoint x: 580, startPoint y: 315, endPoint x: 453, endPoint y: 215, distance: 161.6
click at [453, 215] on quentale-workspace at bounding box center [336, 167] width 673 height 334
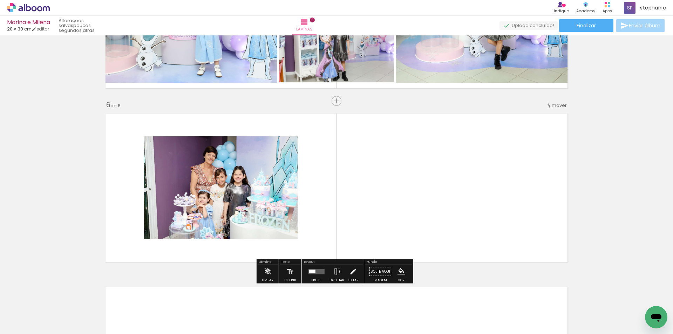
scroll to position [839, 0]
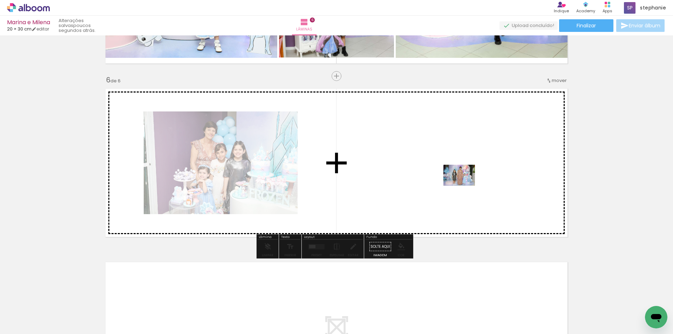
drag, startPoint x: 622, startPoint y: 313, endPoint x: 463, endPoint y: 185, distance: 204.2
click at [463, 185] on quentale-workspace at bounding box center [336, 167] width 673 height 334
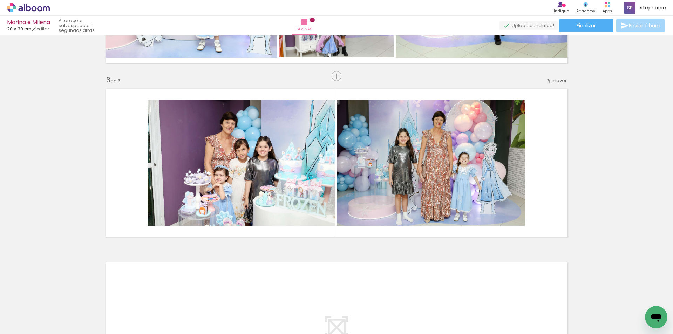
scroll to position [0, 0]
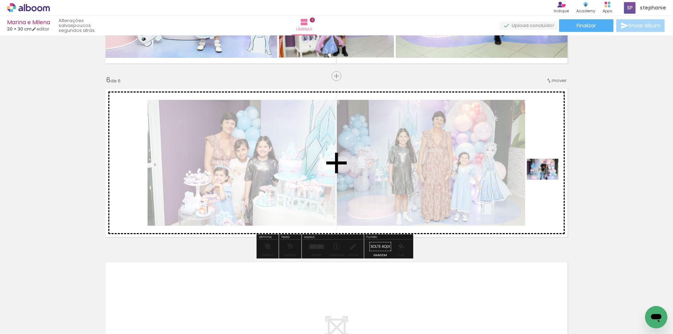
drag, startPoint x: 112, startPoint y: 313, endPoint x: 548, endPoint y: 180, distance: 456.9
click at [548, 180] on quentale-workspace at bounding box center [336, 167] width 673 height 334
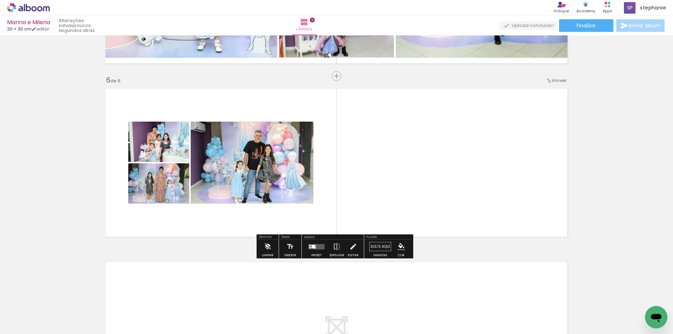
click at [313, 248] on div at bounding box center [314, 247] width 4 height 4
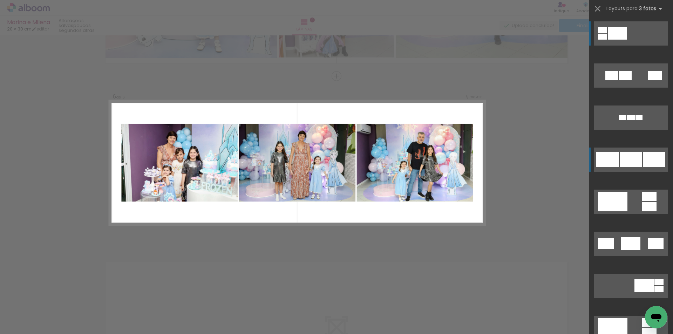
click at [615, 158] on div at bounding box center [607, 159] width 23 height 15
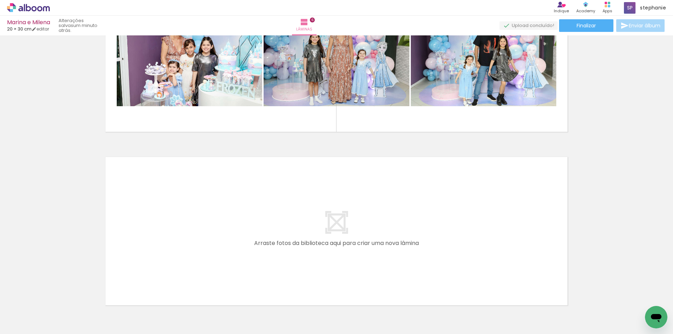
scroll to position [987, 0]
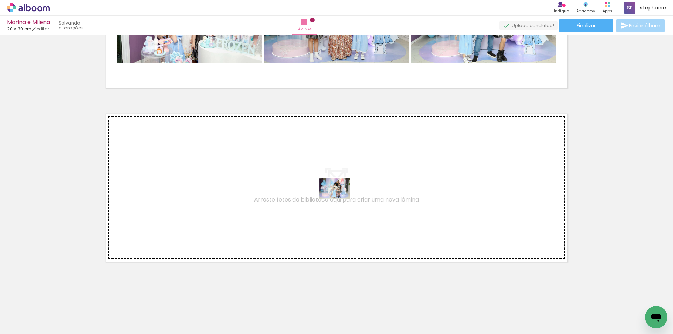
drag, startPoint x: 467, startPoint y: 311, endPoint x: 340, endPoint y: 199, distance: 169.7
click at [340, 199] on quentale-workspace at bounding box center [336, 167] width 673 height 334
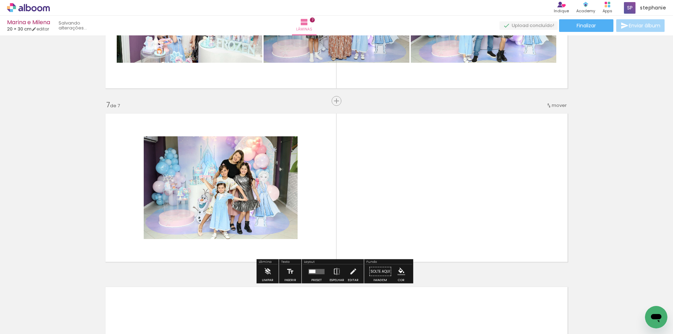
scroll to position [1012, 0]
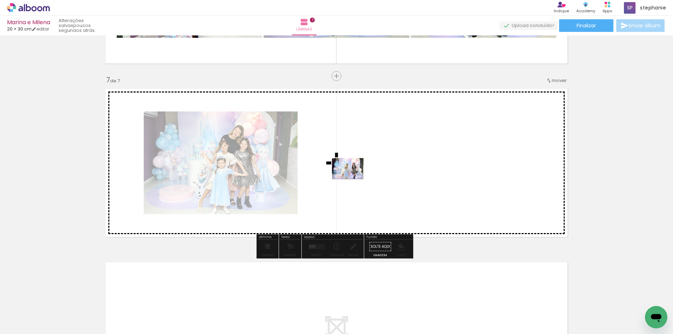
drag, startPoint x: 67, startPoint y: 312, endPoint x: 353, endPoint y: 179, distance: 315.5
click at [353, 179] on quentale-workspace at bounding box center [336, 167] width 673 height 334
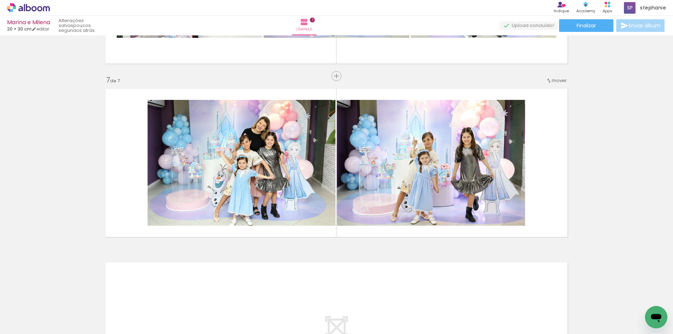
scroll to position [0, 1436]
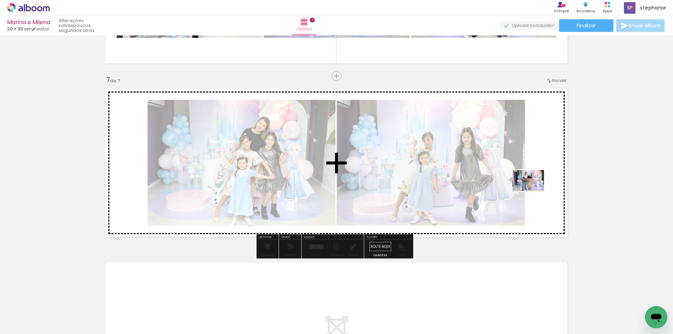
drag, startPoint x: 522, startPoint y: 310, endPoint x: 538, endPoint y: 183, distance: 127.8
click at [538, 183] on quentale-workspace at bounding box center [336, 167] width 673 height 334
